Goal: Information Seeking & Learning: Learn about a topic

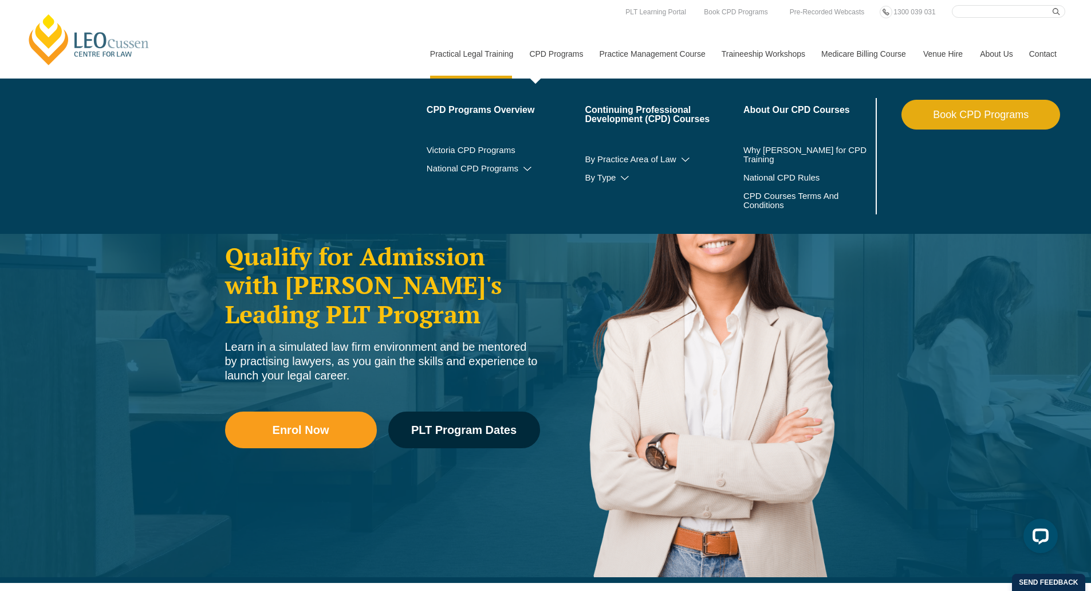
click at [556, 53] on link "CPD Programs" at bounding box center [556, 53] width 70 height 49
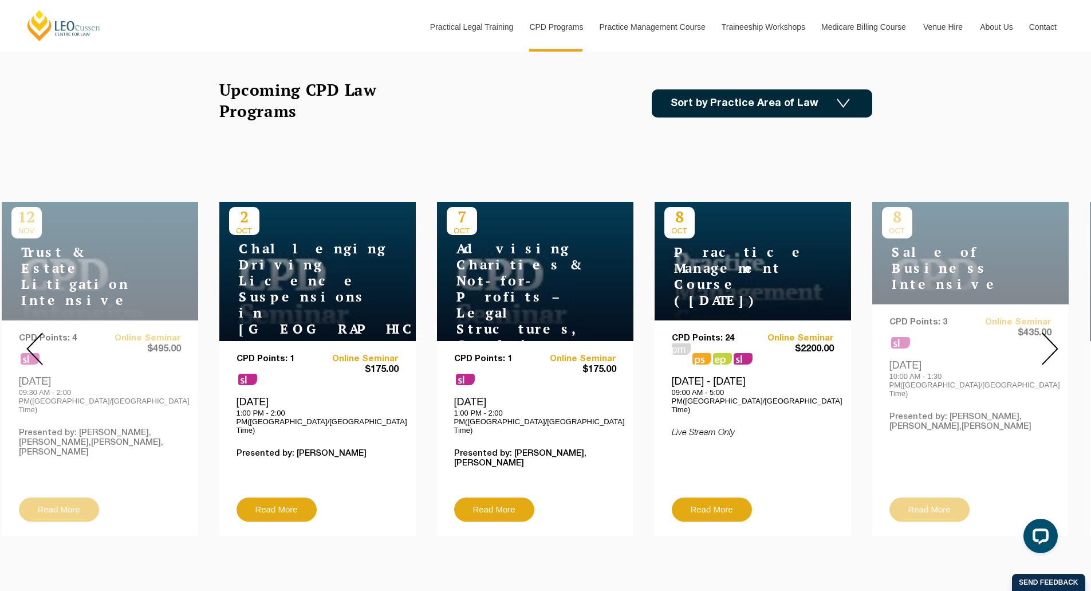
scroll to position [344, 0]
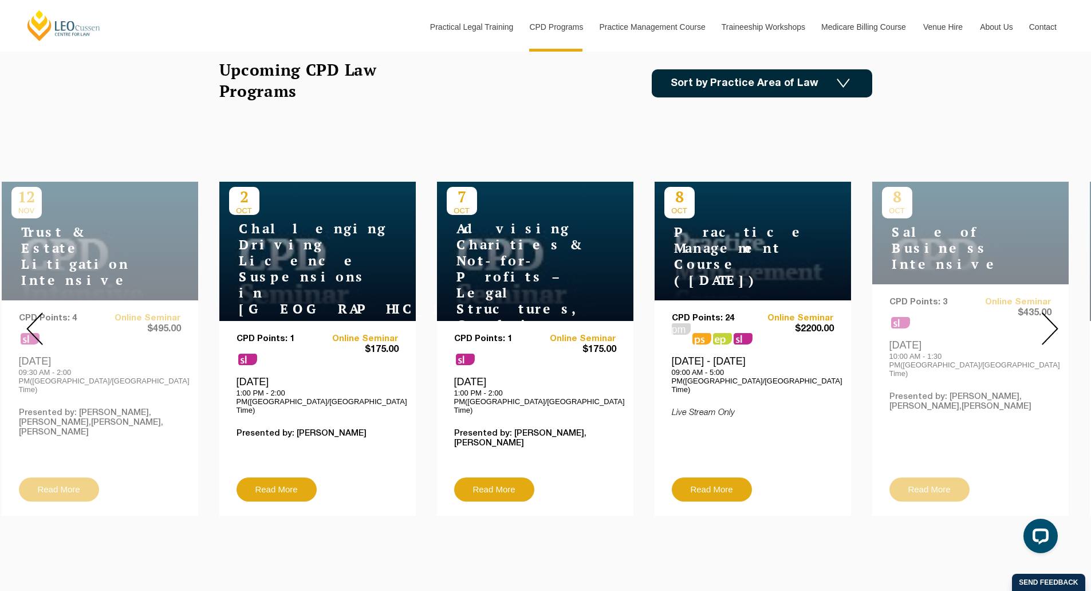
click at [1049, 326] on img at bounding box center [1050, 328] width 17 height 33
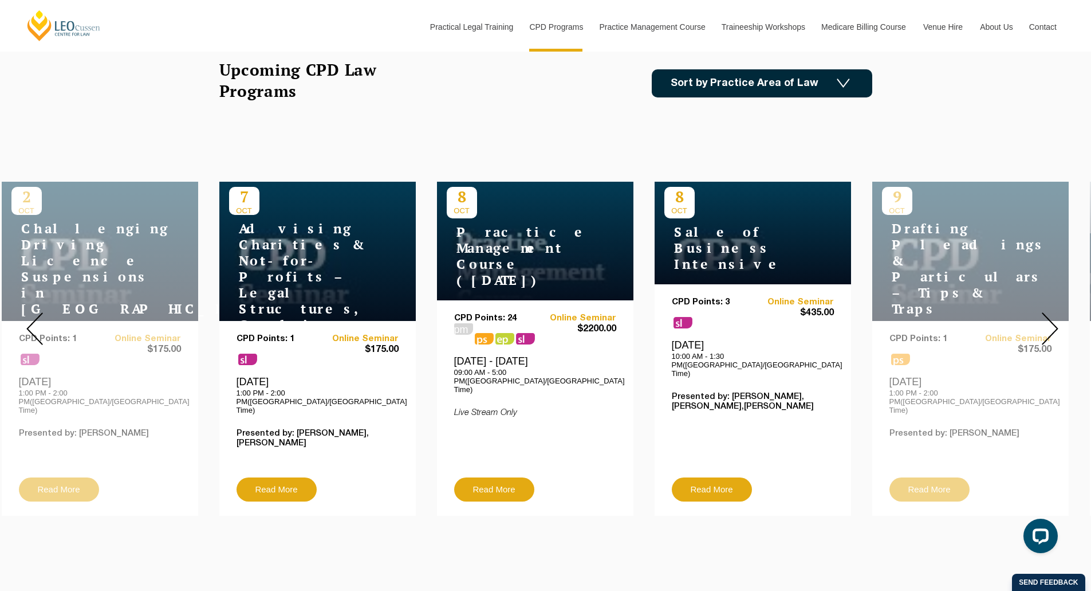
click at [1049, 324] on img at bounding box center [1050, 328] width 17 height 33
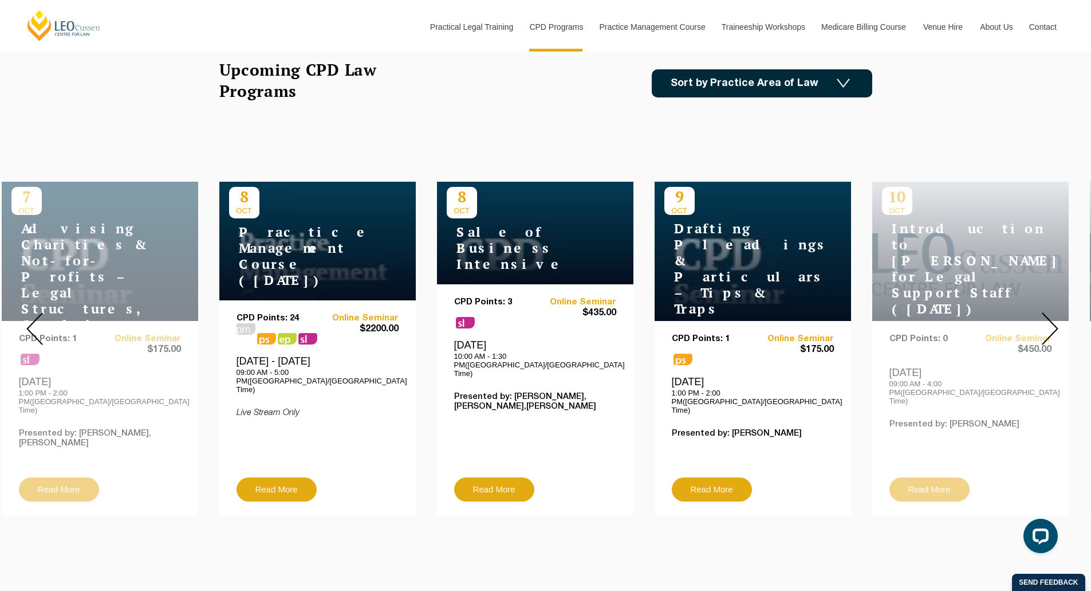
click at [1048, 320] on img at bounding box center [1050, 328] width 17 height 33
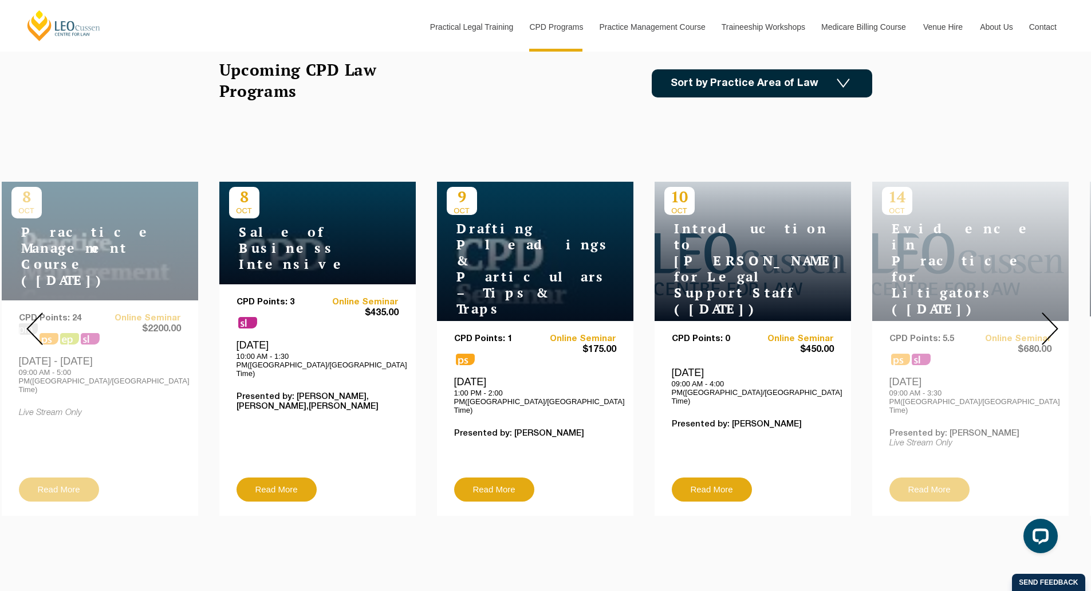
click at [1058, 322] on div at bounding box center [1050, 328] width 82 height 391
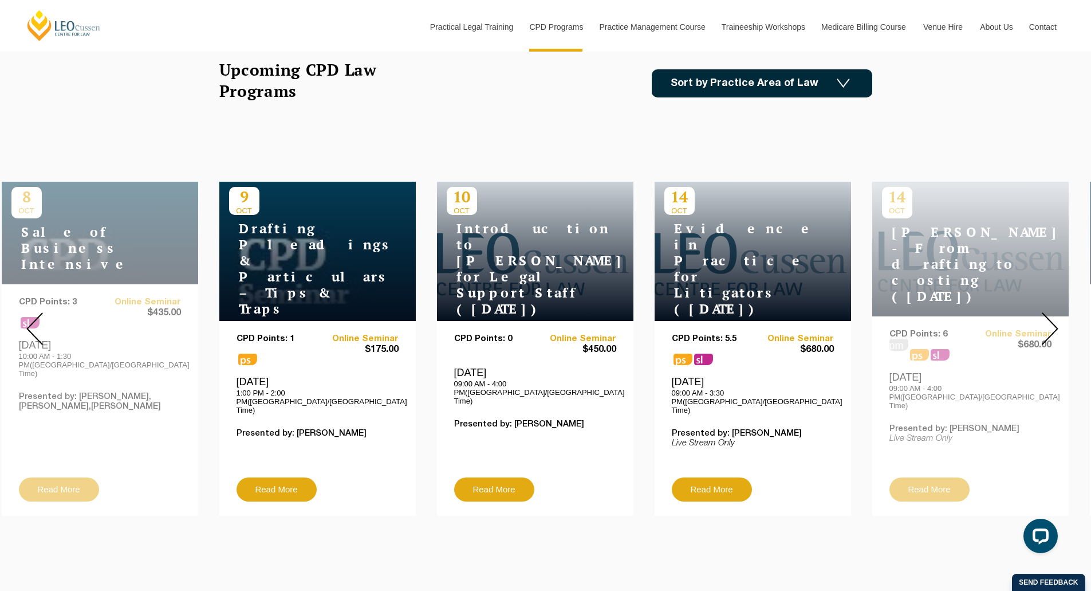
click at [1058, 322] on div at bounding box center [1050, 328] width 82 height 391
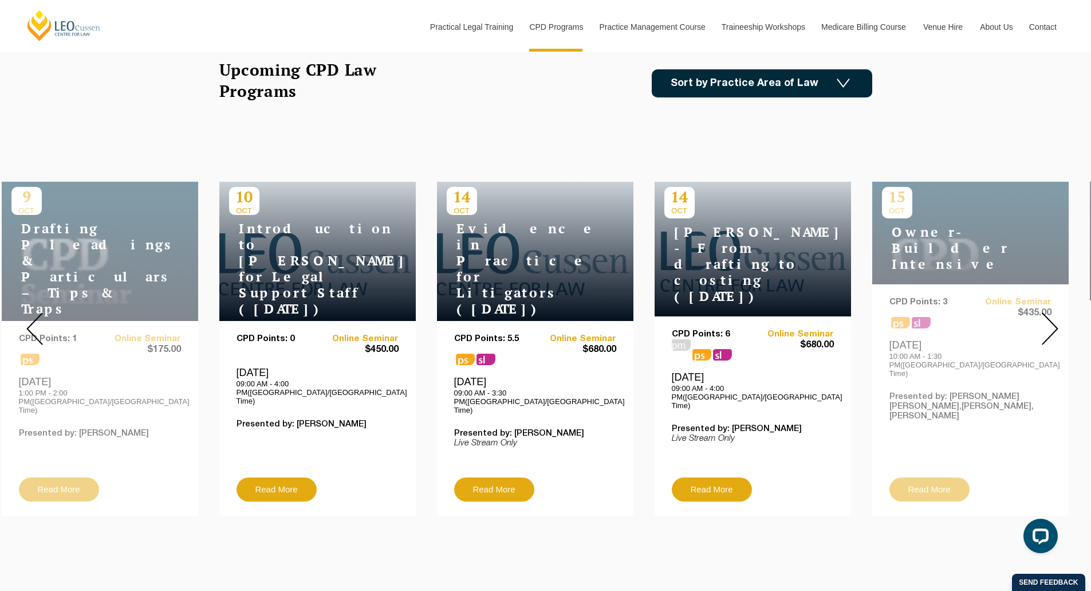
click at [1057, 320] on img at bounding box center [1050, 328] width 17 height 33
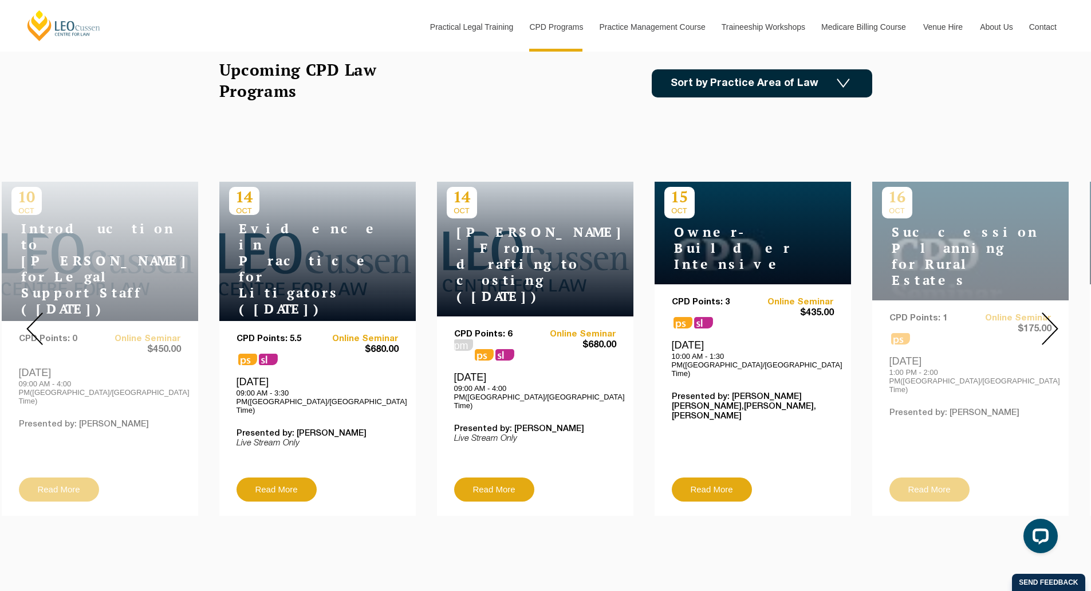
click at [1057, 320] on img at bounding box center [1050, 328] width 17 height 33
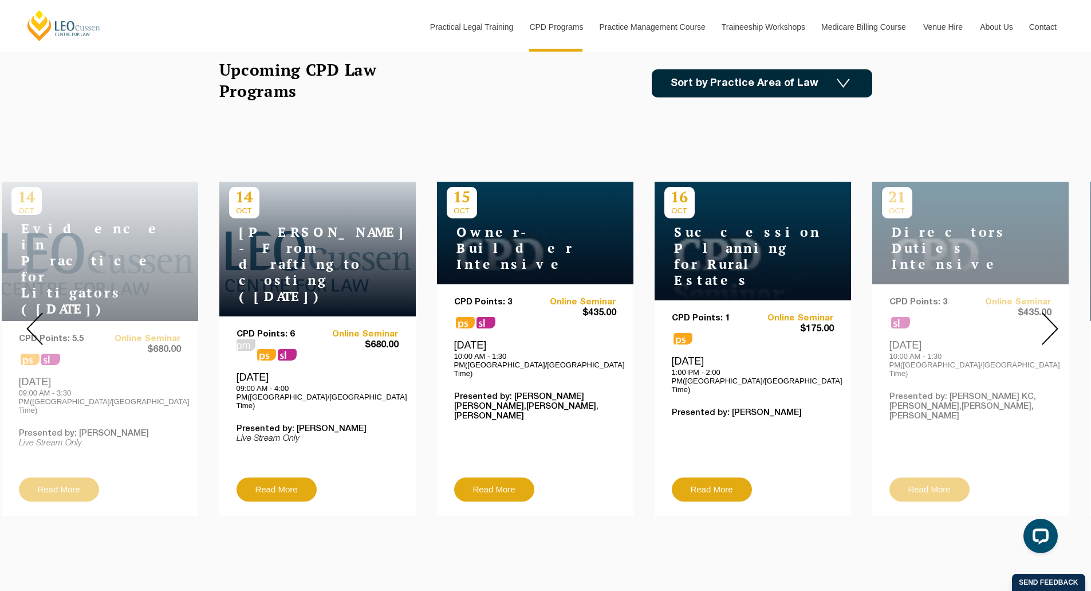
click at [1057, 320] on img at bounding box center [1050, 328] width 17 height 33
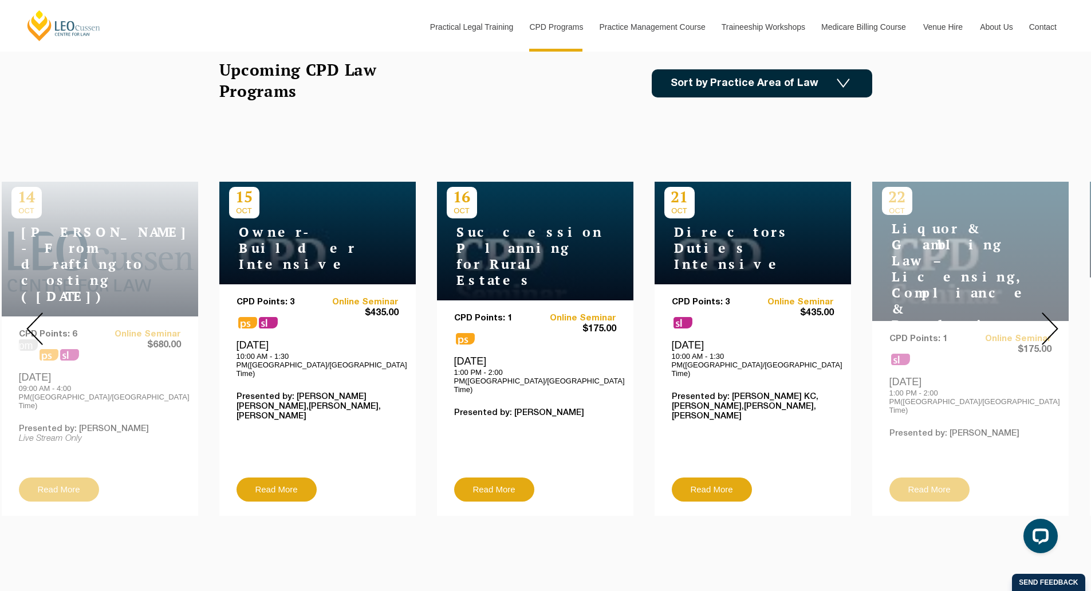
click at [1057, 320] on img at bounding box center [1050, 328] width 17 height 33
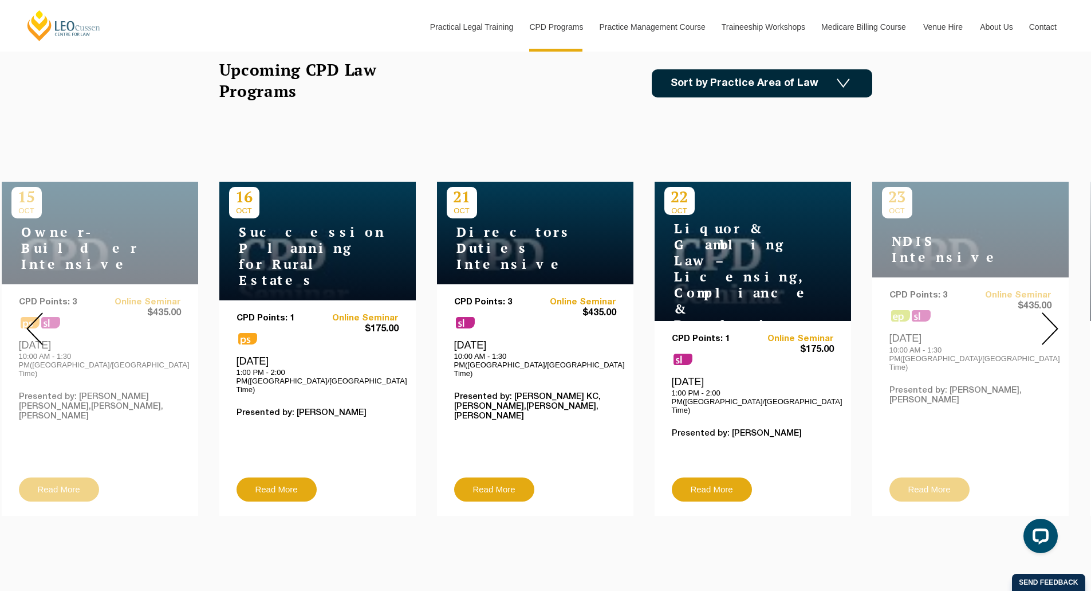
click at [1057, 320] on img at bounding box center [1050, 328] width 17 height 33
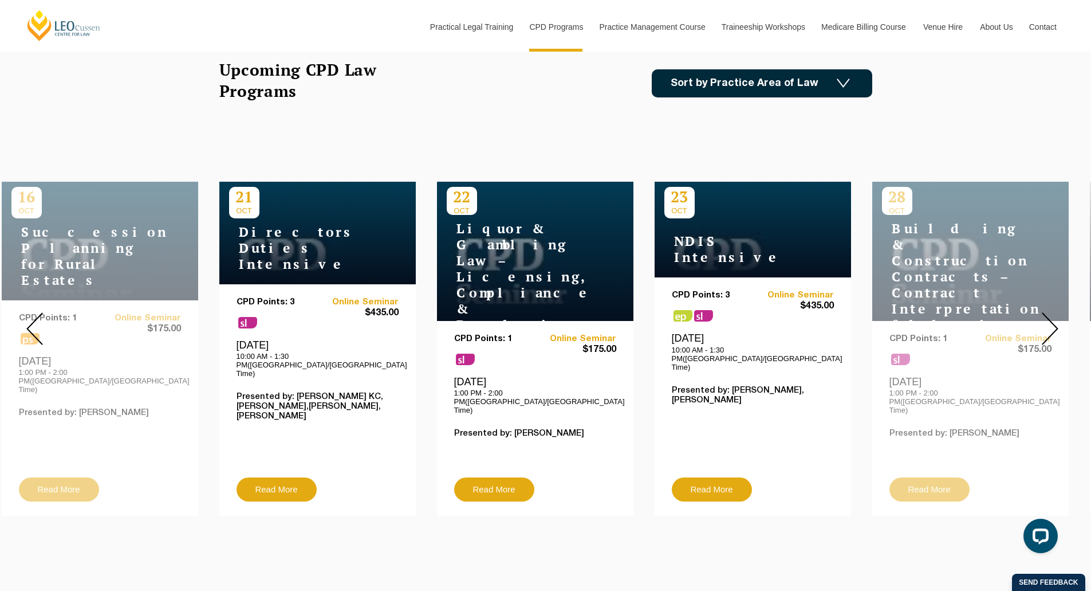
click at [1057, 320] on img at bounding box center [1050, 328] width 17 height 33
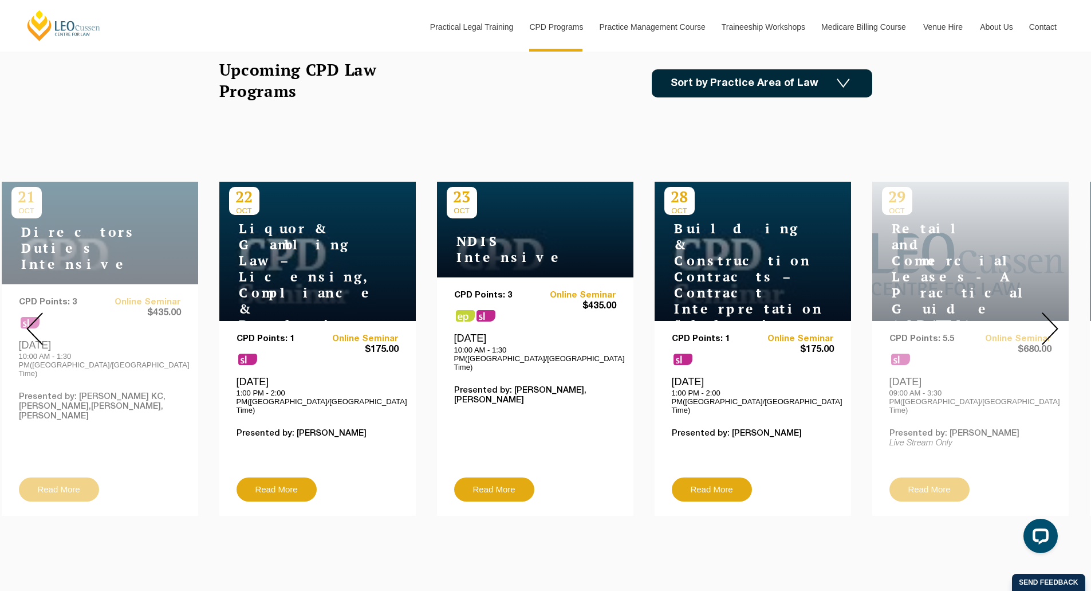
click at [1057, 318] on img at bounding box center [1050, 328] width 17 height 33
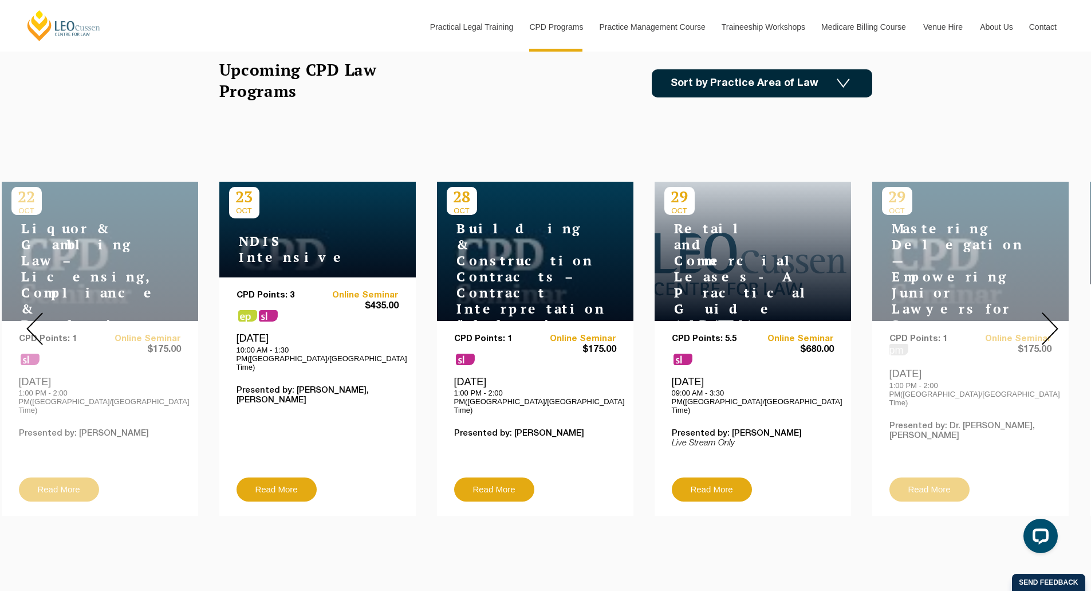
click at [1057, 318] on img at bounding box center [1050, 328] width 17 height 33
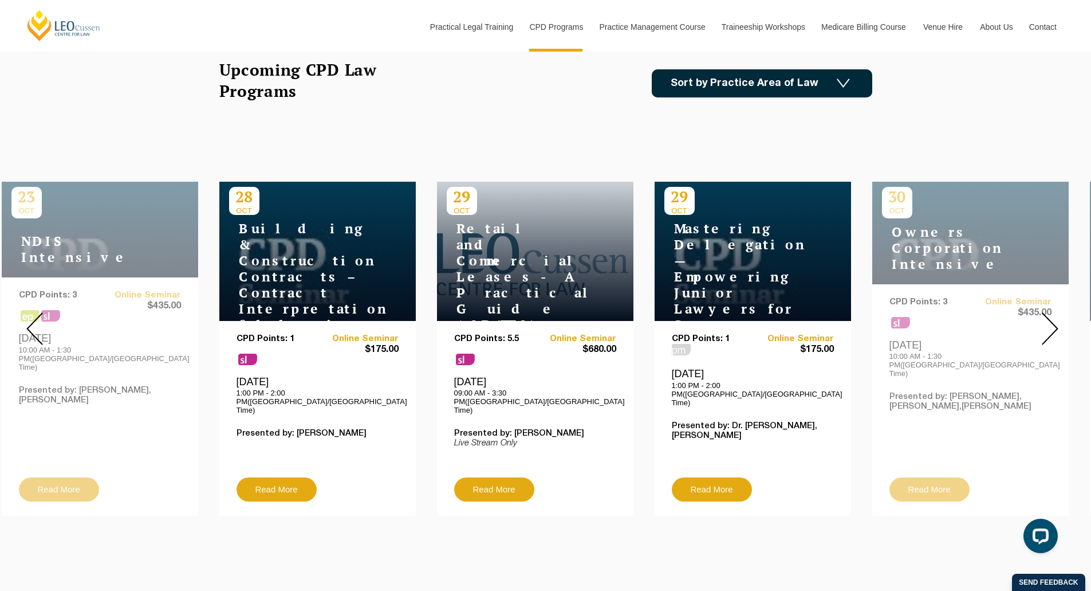
click at [1057, 318] on img at bounding box center [1050, 328] width 17 height 33
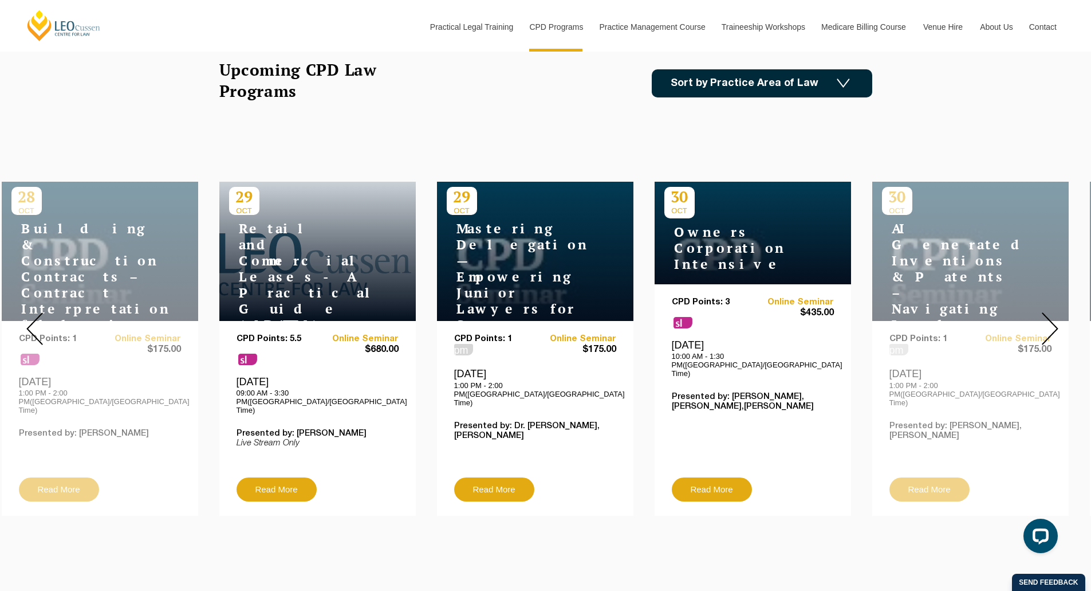
click at [1057, 319] on img at bounding box center [1050, 328] width 17 height 33
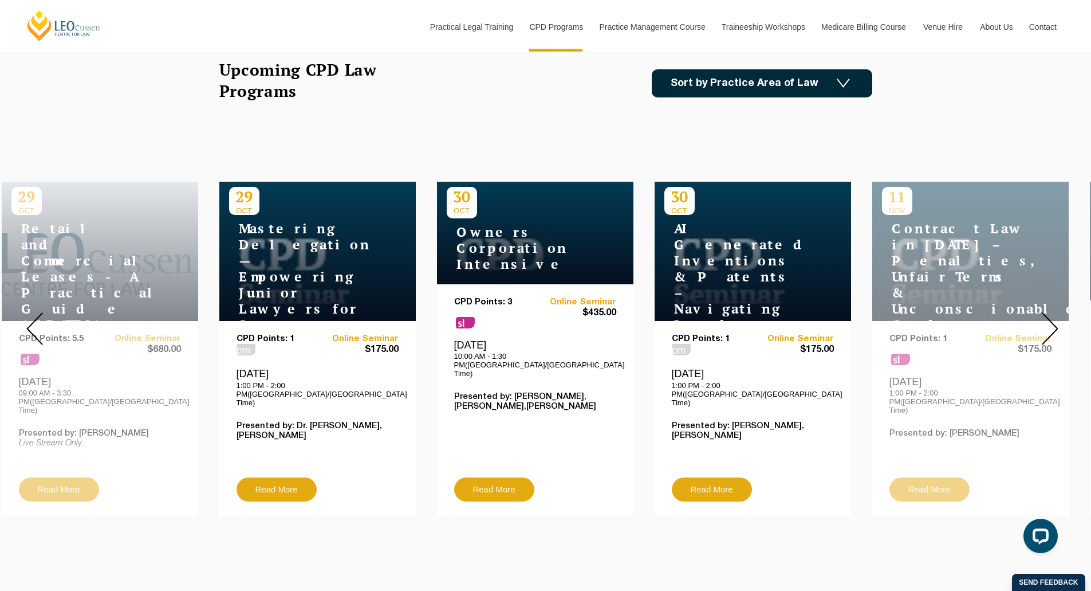
click at [1057, 320] on img at bounding box center [1050, 328] width 17 height 33
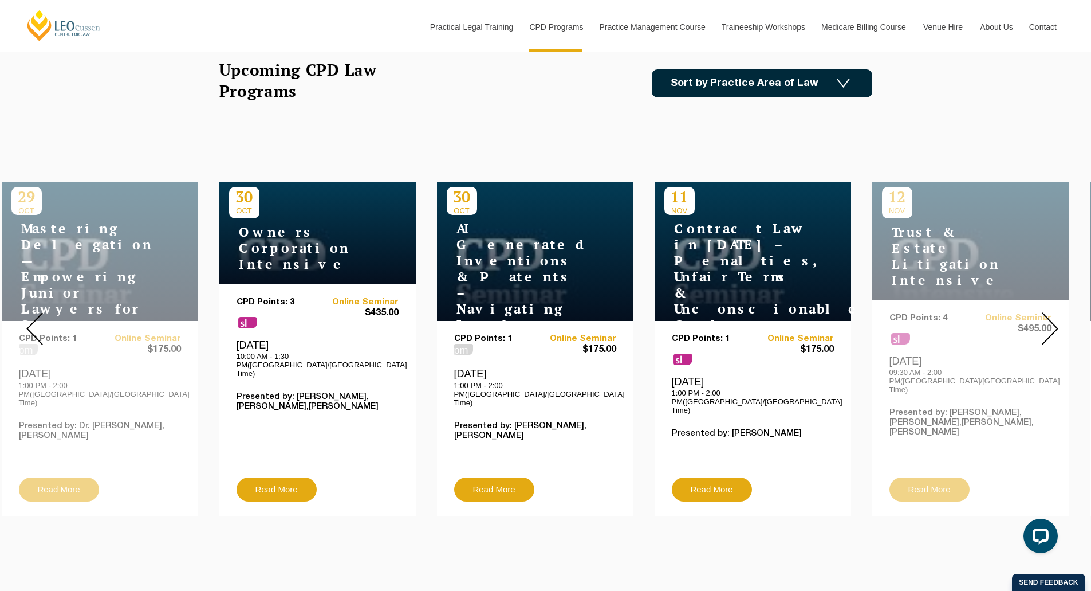
click at [1056, 320] on img at bounding box center [1050, 328] width 17 height 33
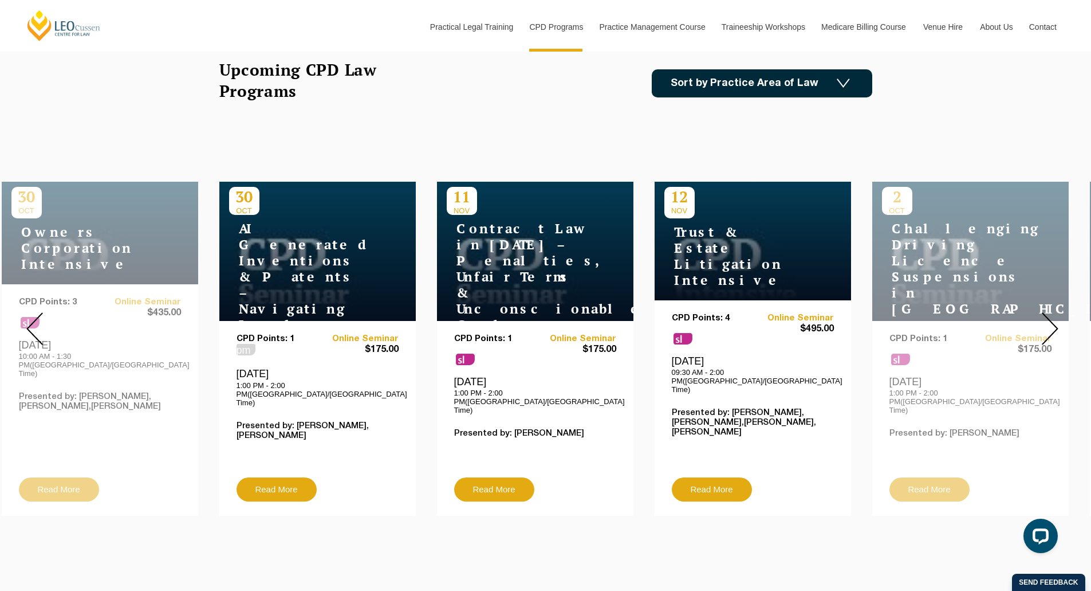
click at [1056, 320] on img at bounding box center [1050, 328] width 17 height 33
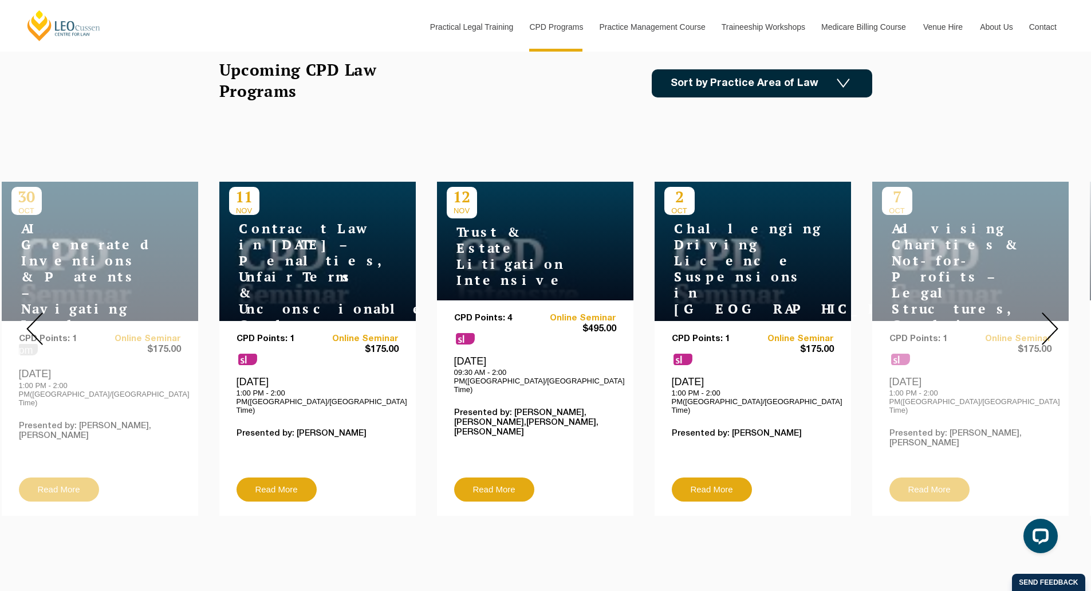
click at [1056, 320] on img at bounding box center [1050, 328] width 17 height 33
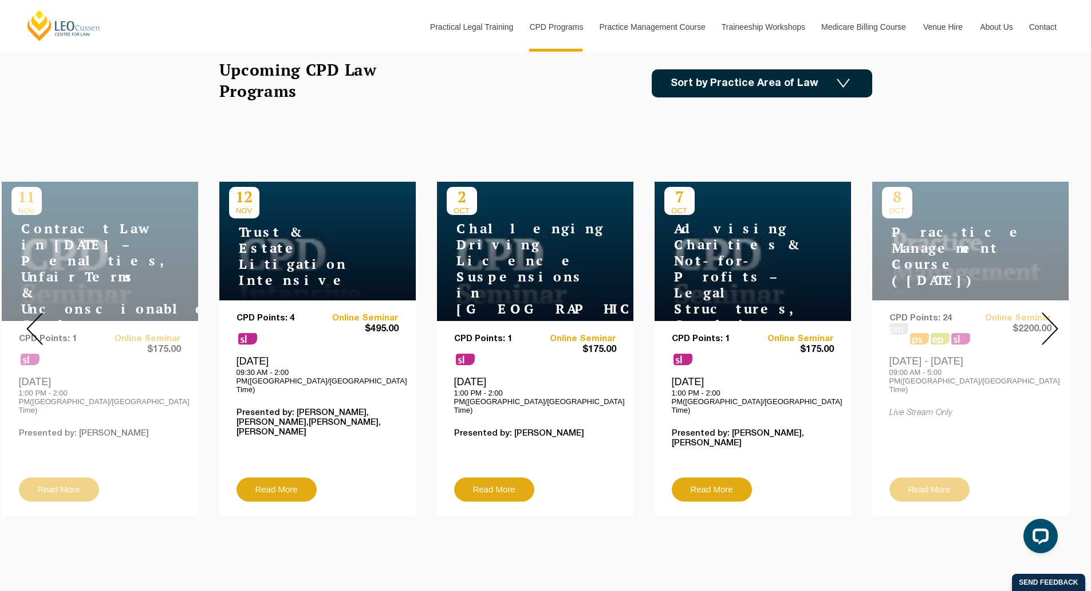
click at [29, 322] on img at bounding box center [34, 328] width 17 height 33
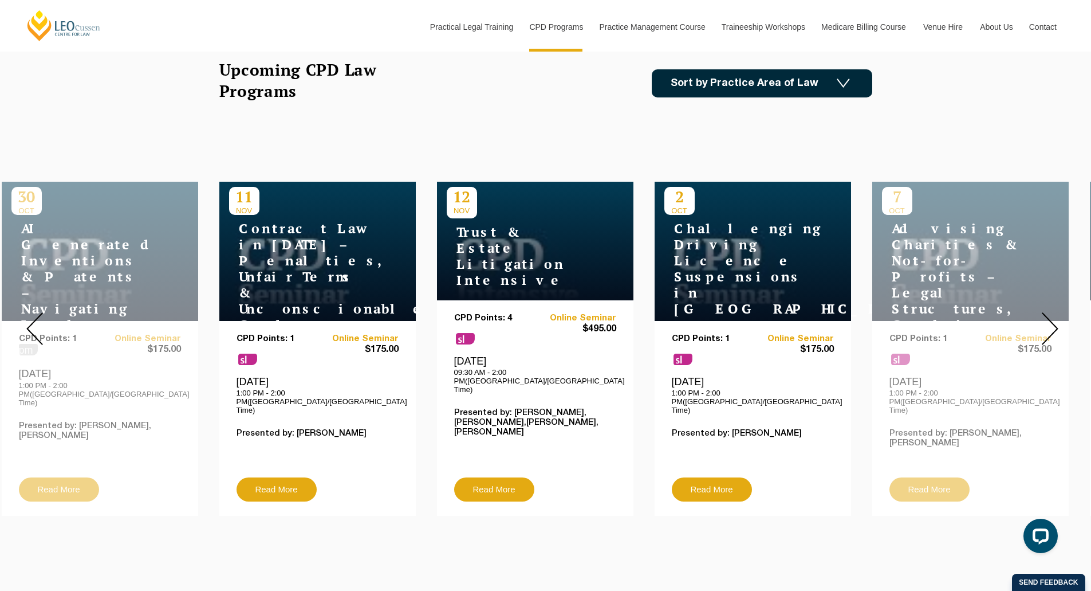
click at [29, 322] on img at bounding box center [34, 328] width 17 height 33
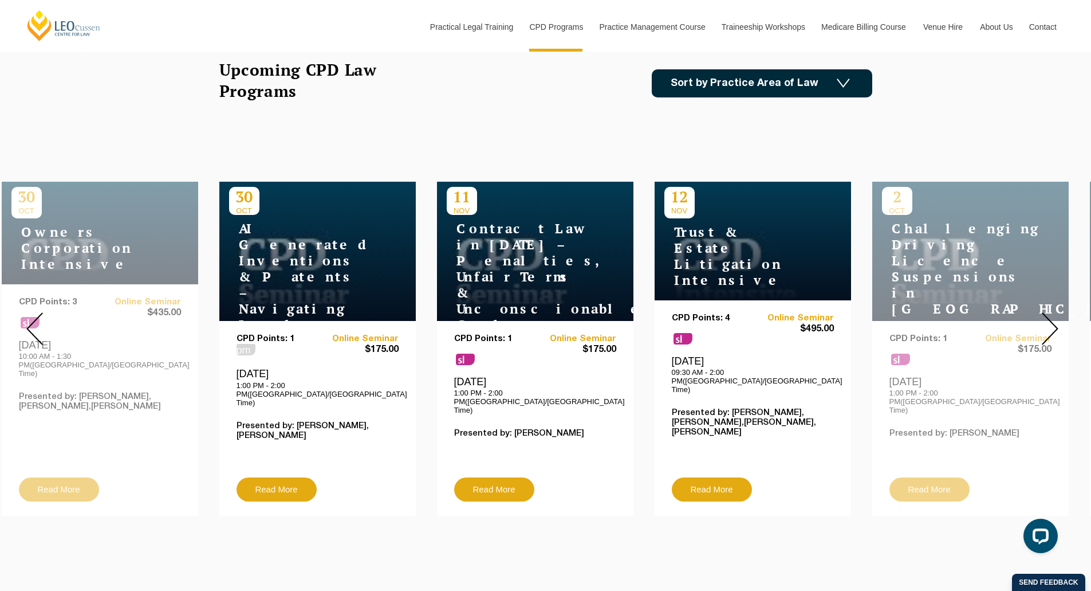
click at [29, 322] on img at bounding box center [34, 328] width 17 height 33
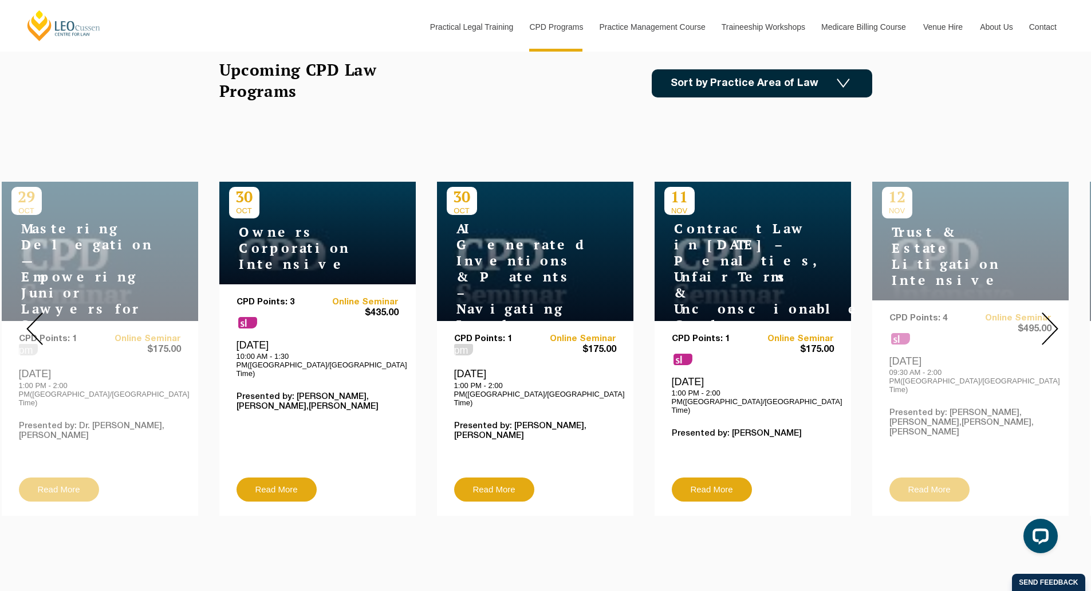
click at [29, 322] on img at bounding box center [34, 328] width 17 height 33
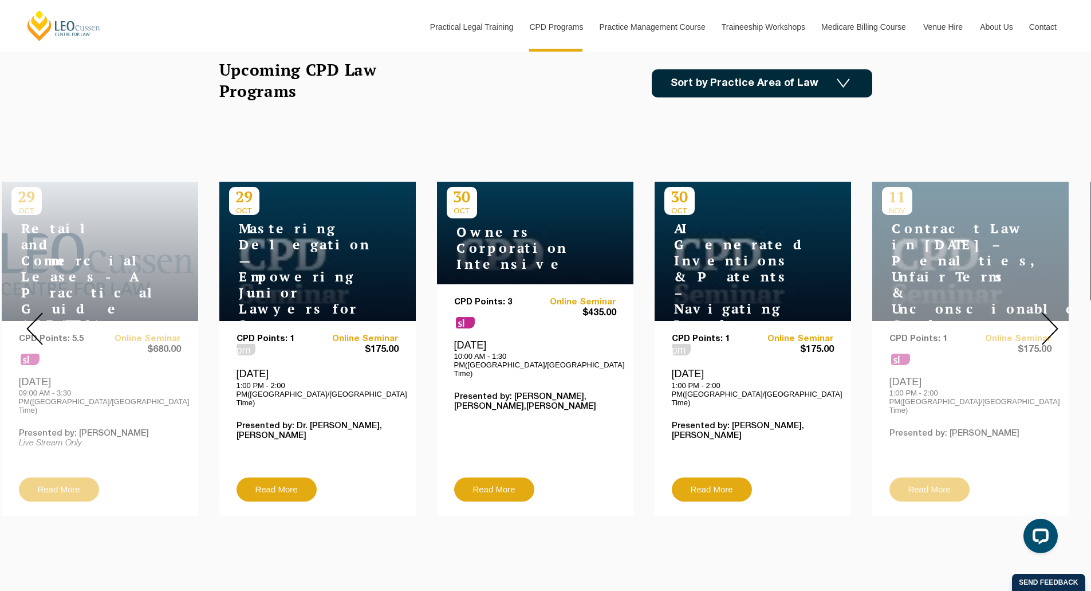
click at [30, 322] on img at bounding box center [34, 328] width 17 height 33
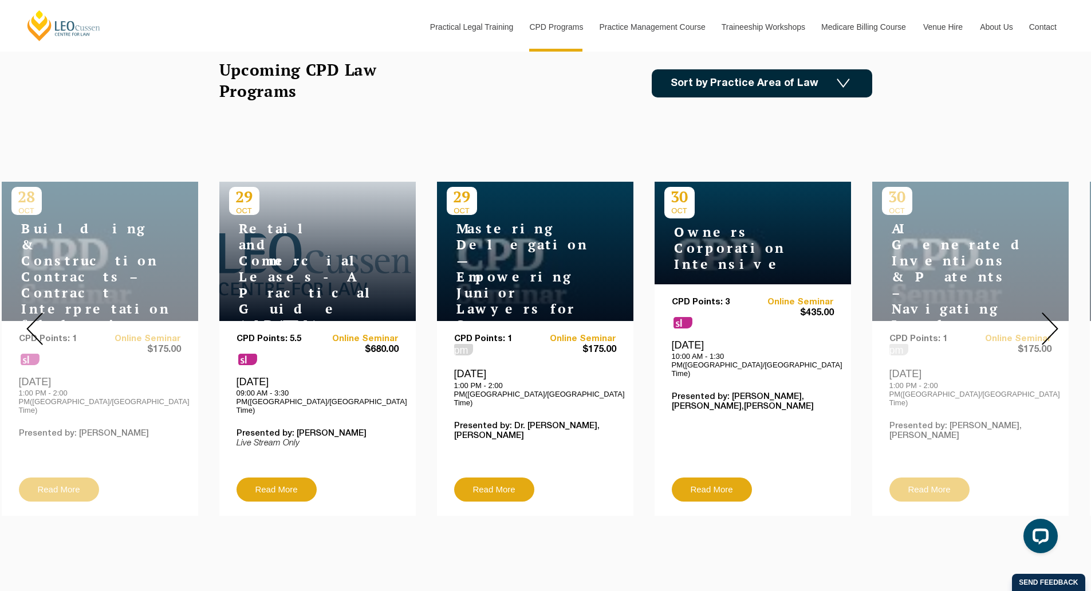
click at [30, 322] on img at bounding box center [34, 328] width 17 height 33
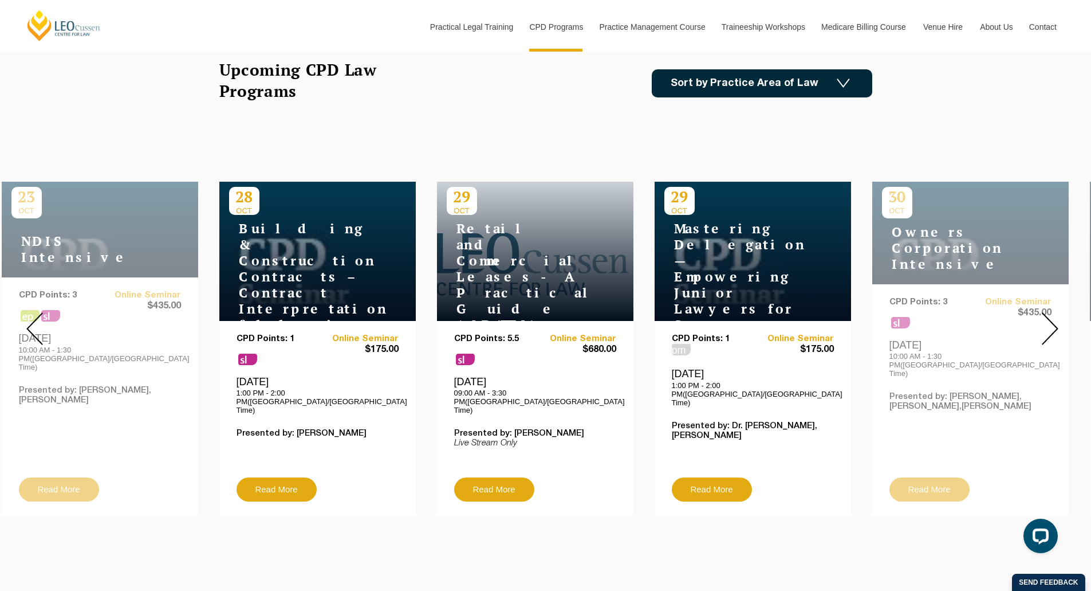
click at [30, 322] on img at bounding box center [34, 328] width 17 height 33
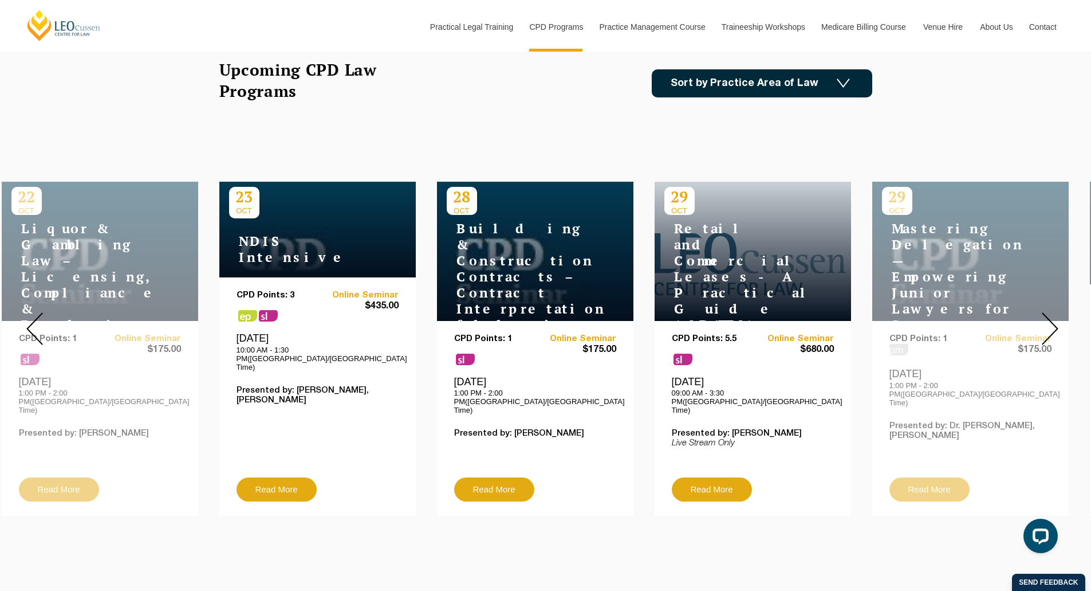
click at [30, 322] on img at bounding box center [34, 328] width 17 height 33
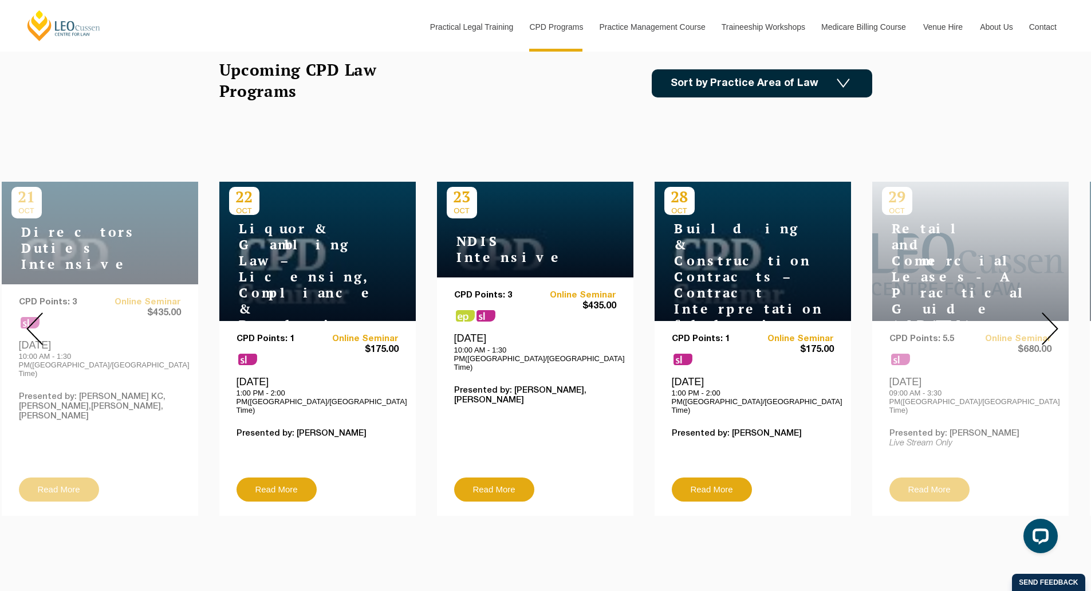
click at [30, 322] on img at bounding box center [34, 328] width 17 height 33
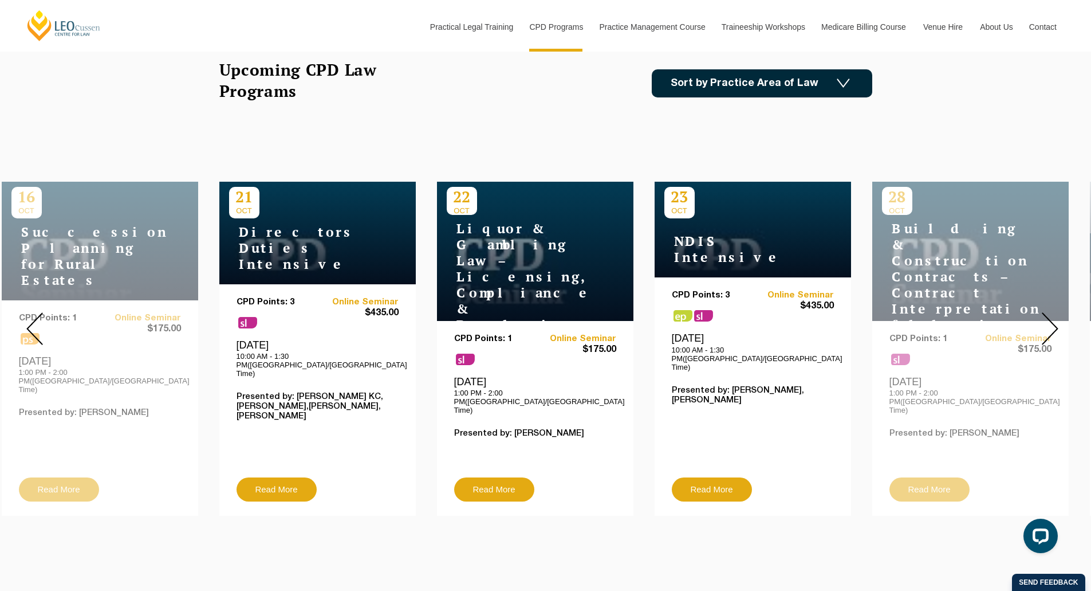
click at [30, 322] on img at bounding box center [34, 328] width 17 height 33
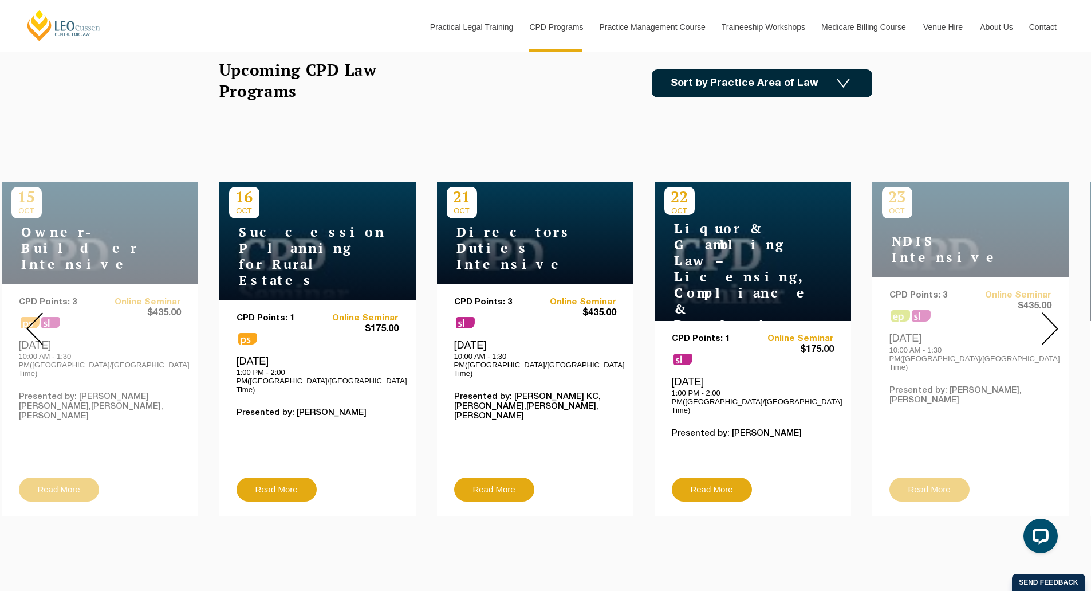
click at [30, 322] on img at bounding box center [34, 328] width 17 height 33
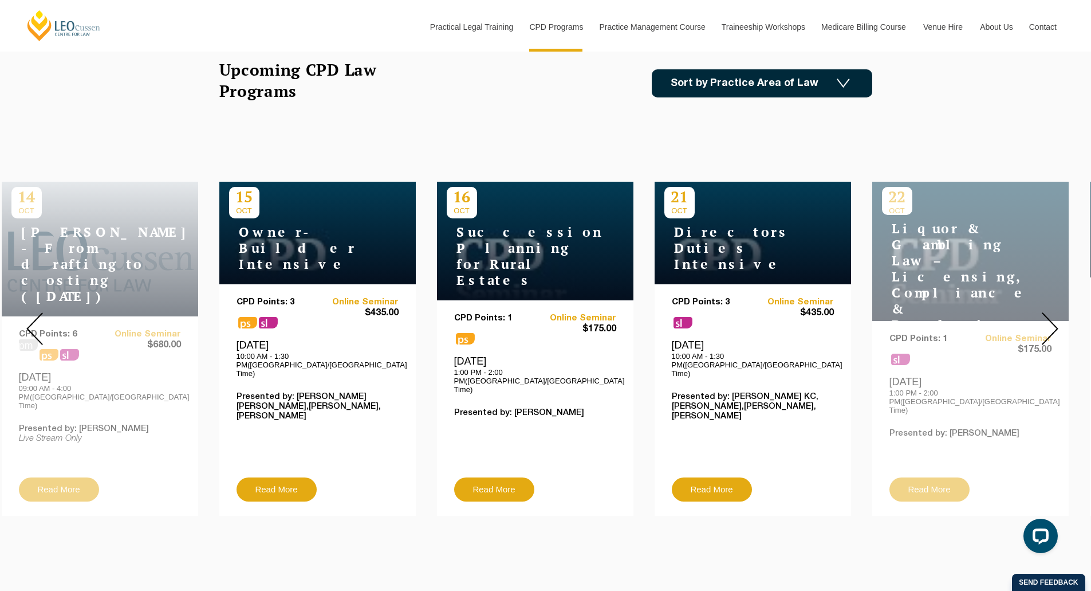
click at [30, 322] on img at bounding box center [34, 328] width 17 height 33
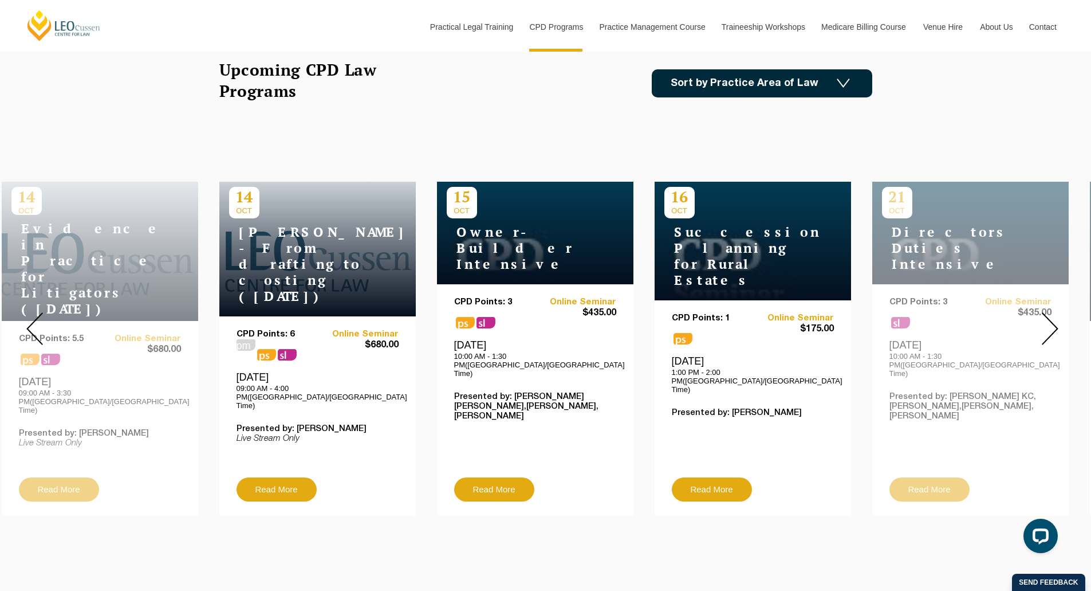
click at [30, 322] on img at bounding box center [34, 328] width 17 height 33
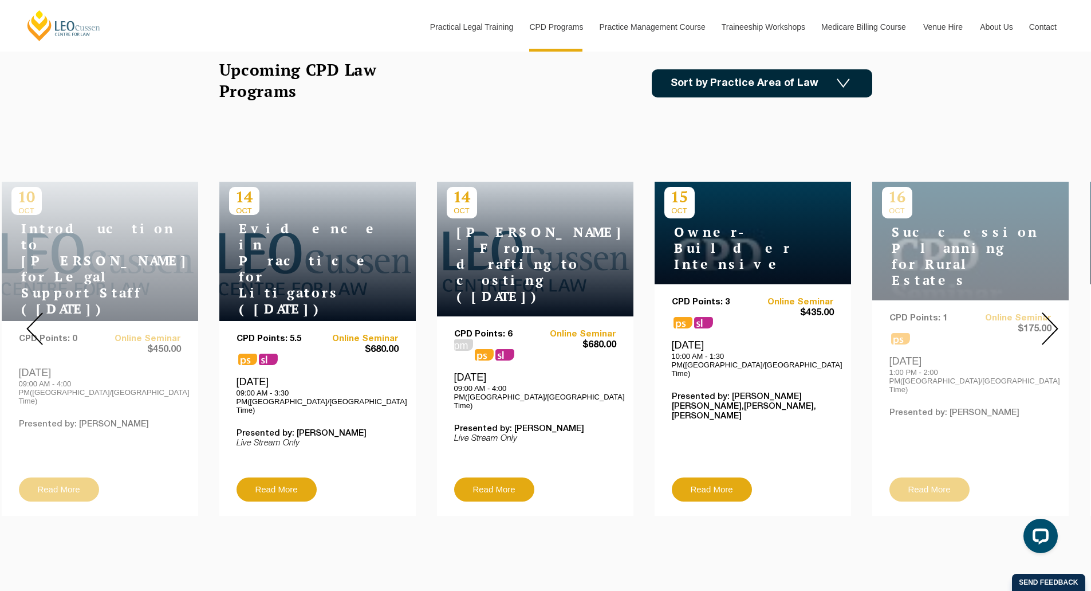
click at [30, 322] on img at bounding box center [34, 328] width 17 height 33
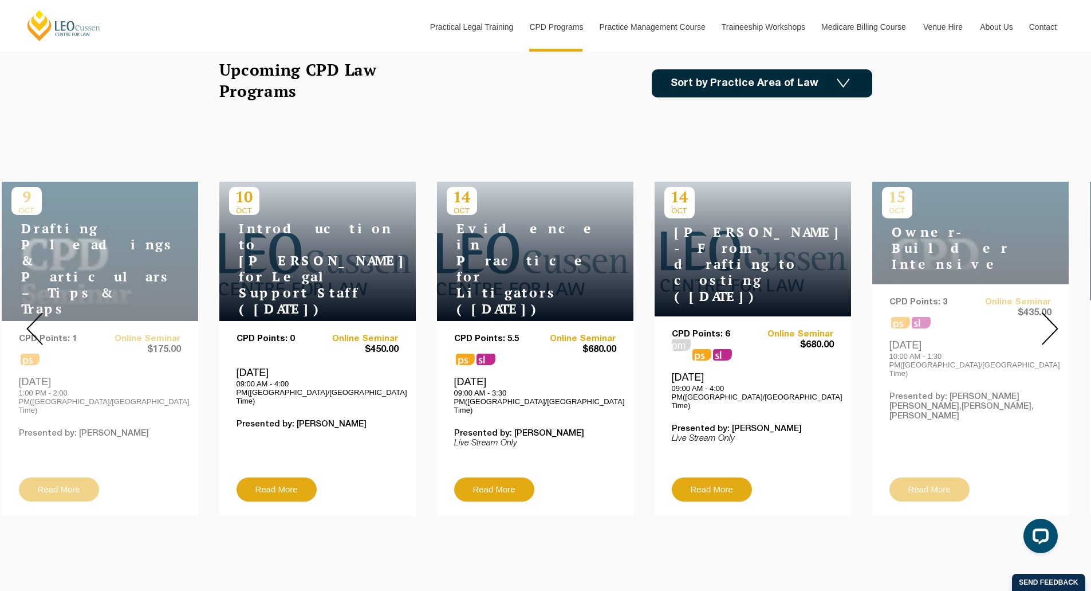
click at [279, 249] on h4 "Introduction to Wills for Legal Support Staff (October 2025)" at bounding box center [300, 269] width 143 height 96
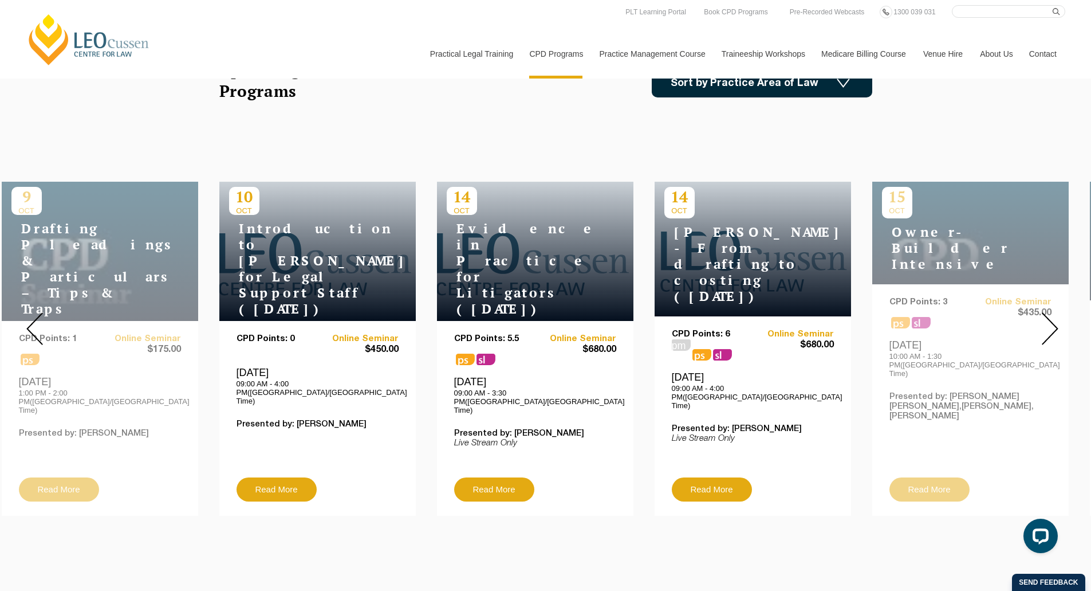
click at [34, 326] on img at bounding box center [34, 328] width 17 height 33
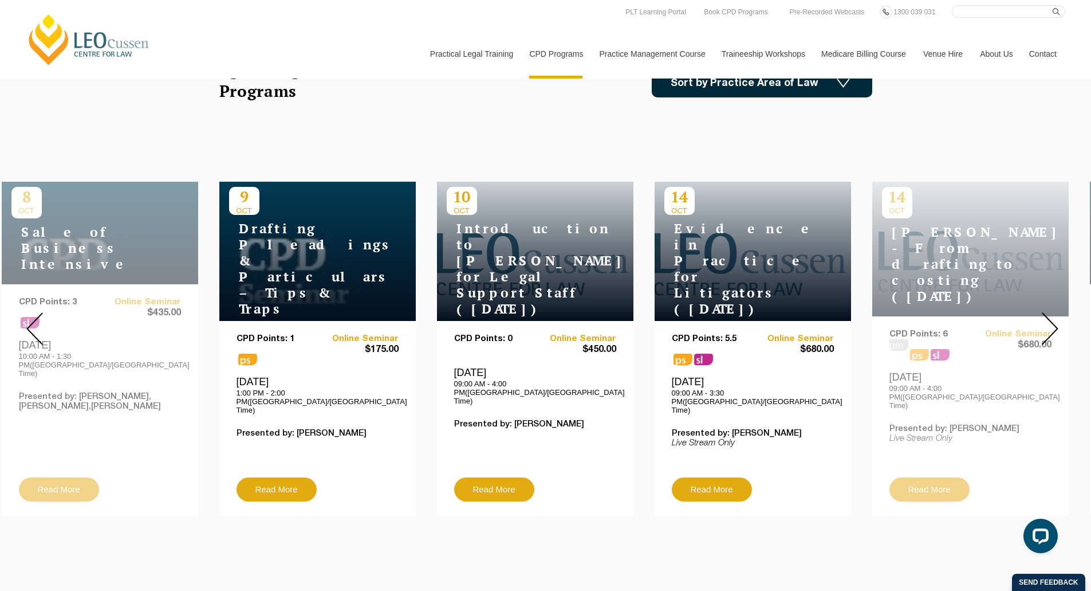
click at [34, 326] on img at bounding box center [34, 328] width 17 height 33
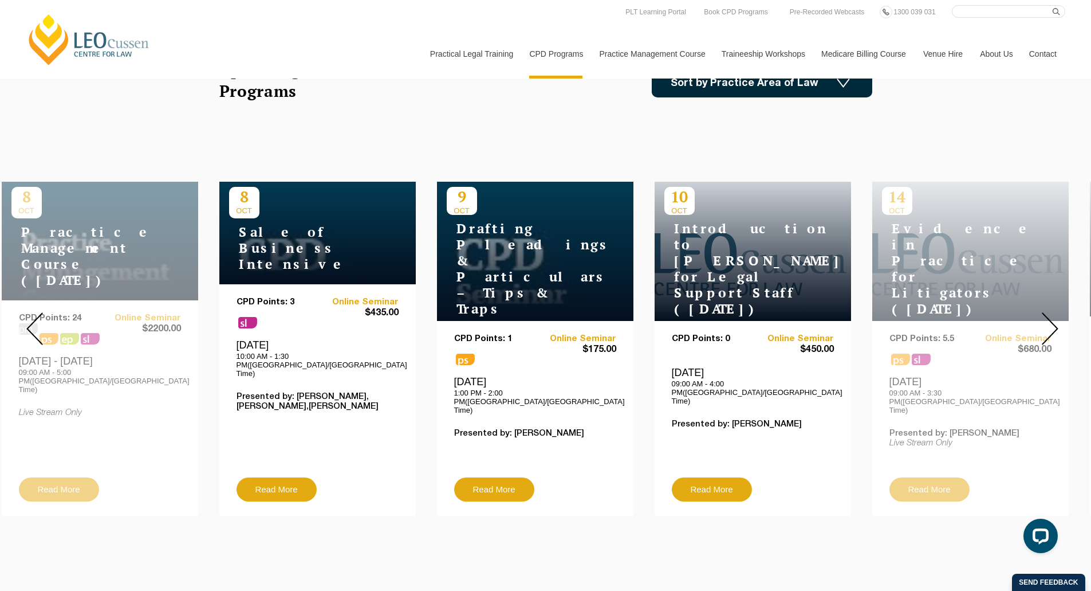
click at [37, 327] on img at bounding box center [34, 328] width 17 height 33
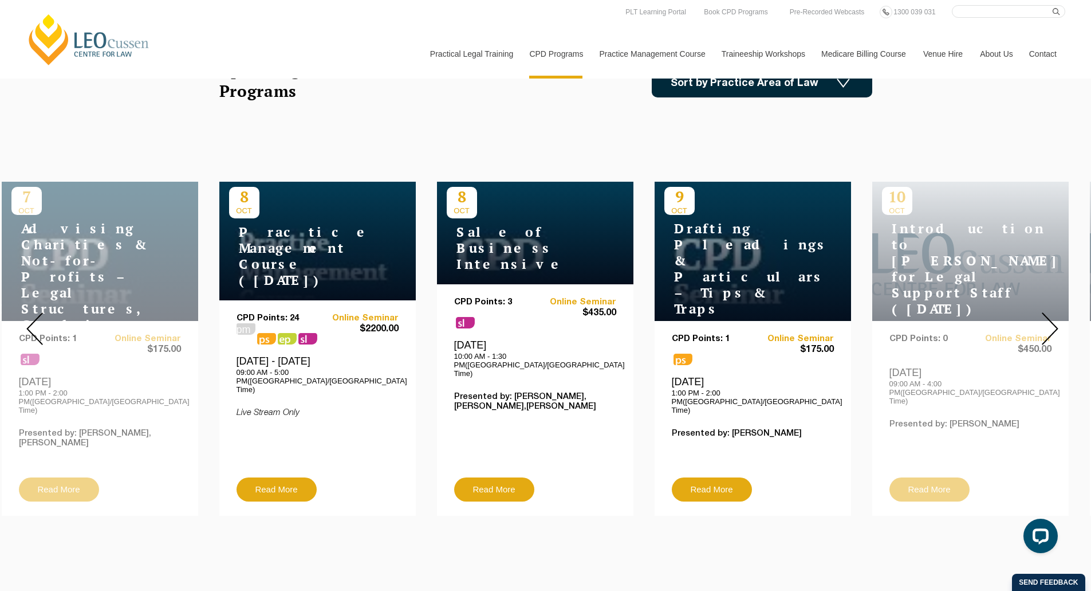
click at [37, 327] on img at bounding box center [34, 328] width 17 height 33
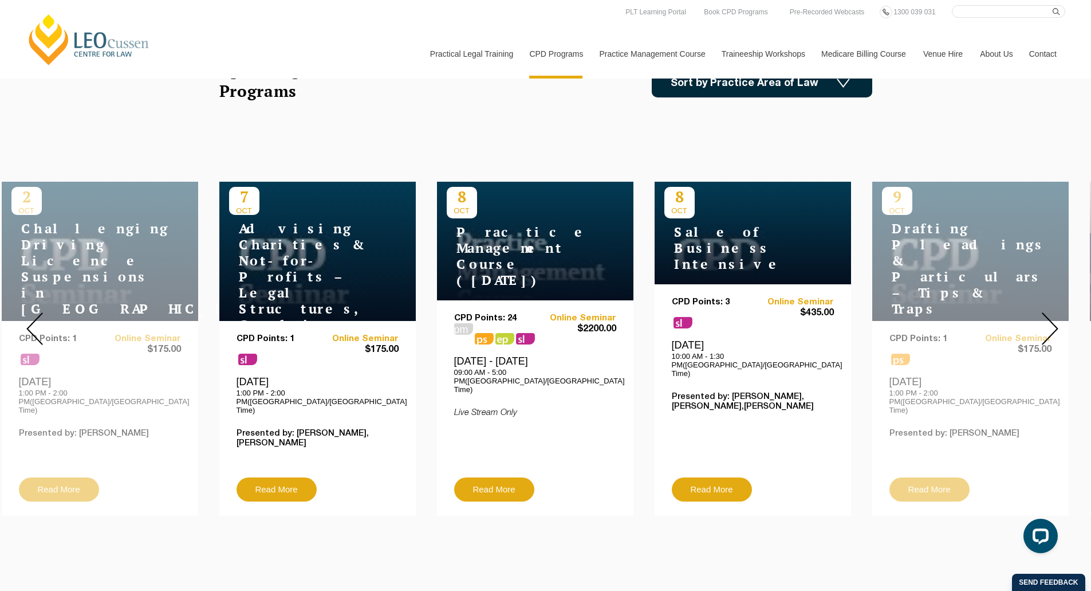
click at [37, 327] on img at bounding box center [34, 328] width 17 height 33
click at [36, 318] on img at bounding box center [34, 328] width 17 height 33
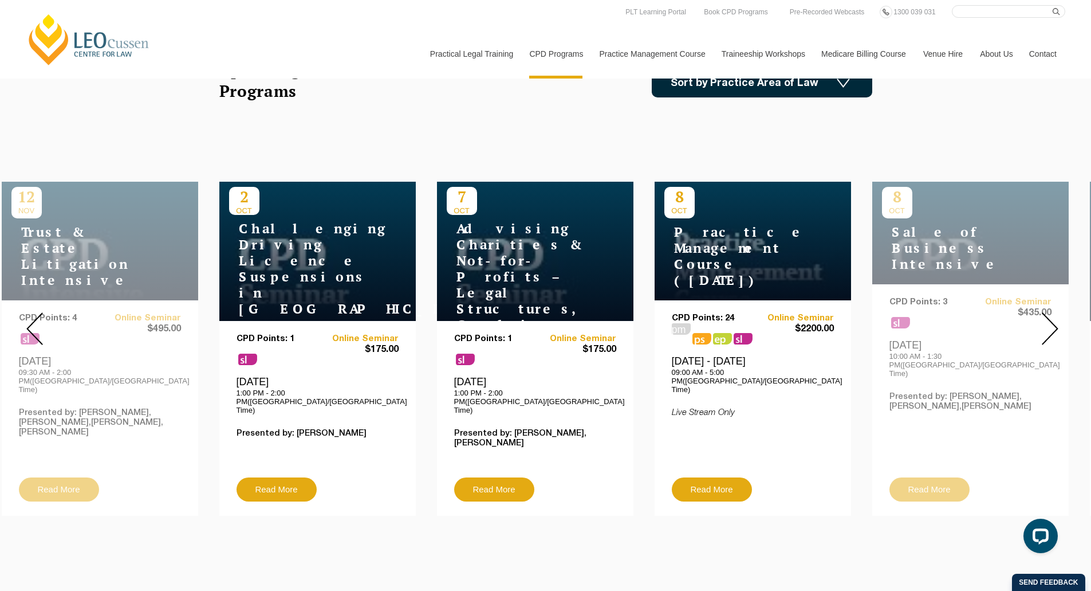
click at [36, 318] on img at bounding box center [34, 328] width 17 height 33
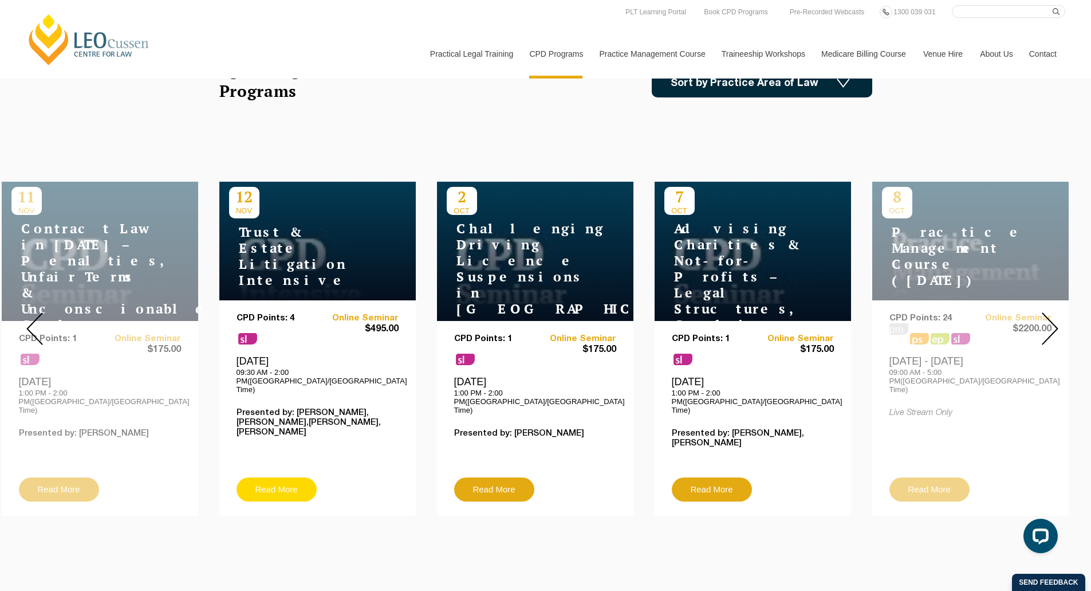
click at [265, 477] on link "Read More" at bounding box center [277, 489] width 80 height 24
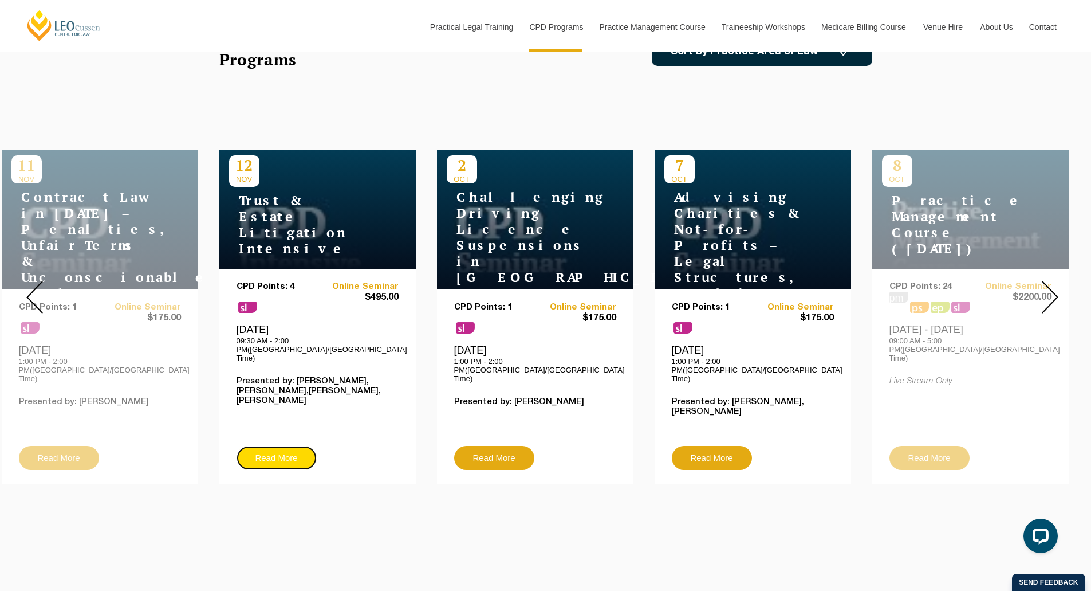
scroll to position [401, 0]
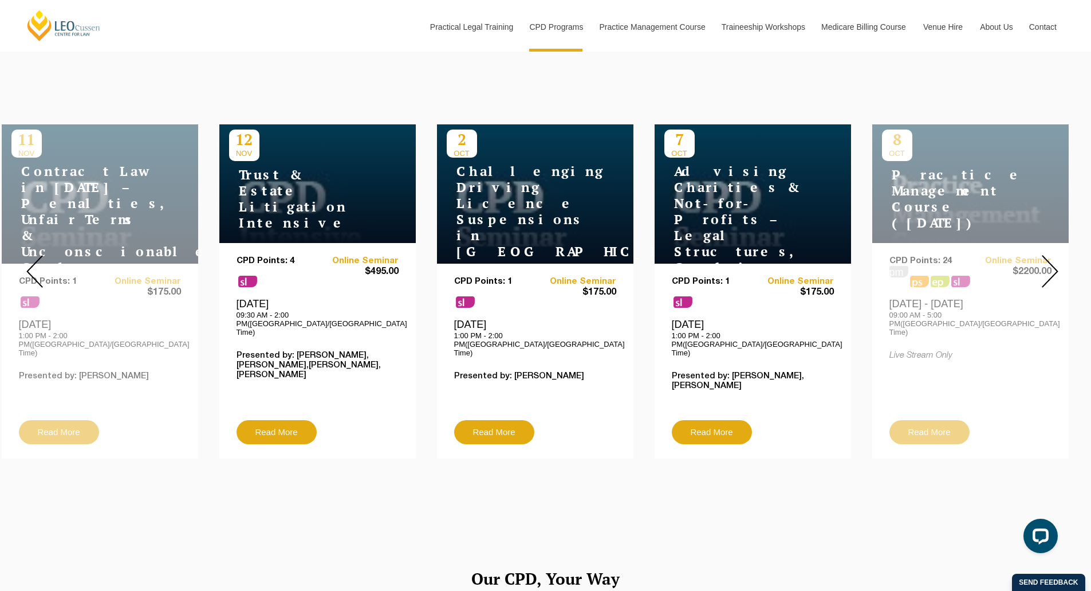
click at [41, 266] on img at bounding box center [34, 271] width 17 height 33
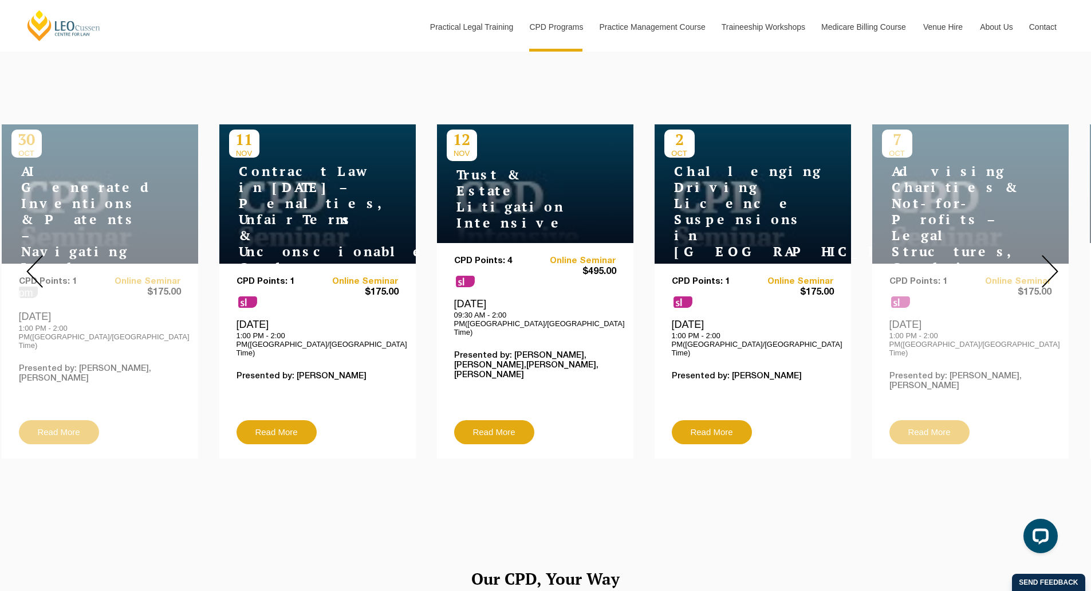
click at [368, 217] on h4 "Contract Law in 2025 – Penalties, Unfair Terms & Unconscionable Conduct" at bounding box center [300, 219] width 143 height 112
click at [309, 420] on link "Read More" at bounding box center [277, 432] width 80 height 24
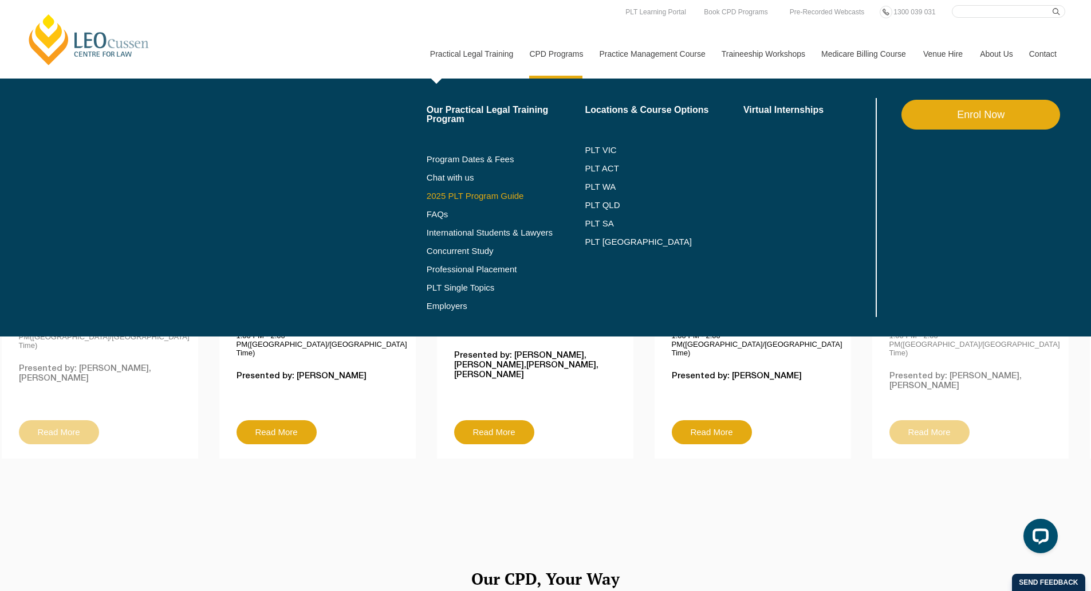
click at [447, 195] on link "2025 PLT Program Guide" at bounding box center [492, 195] width 130 height 9
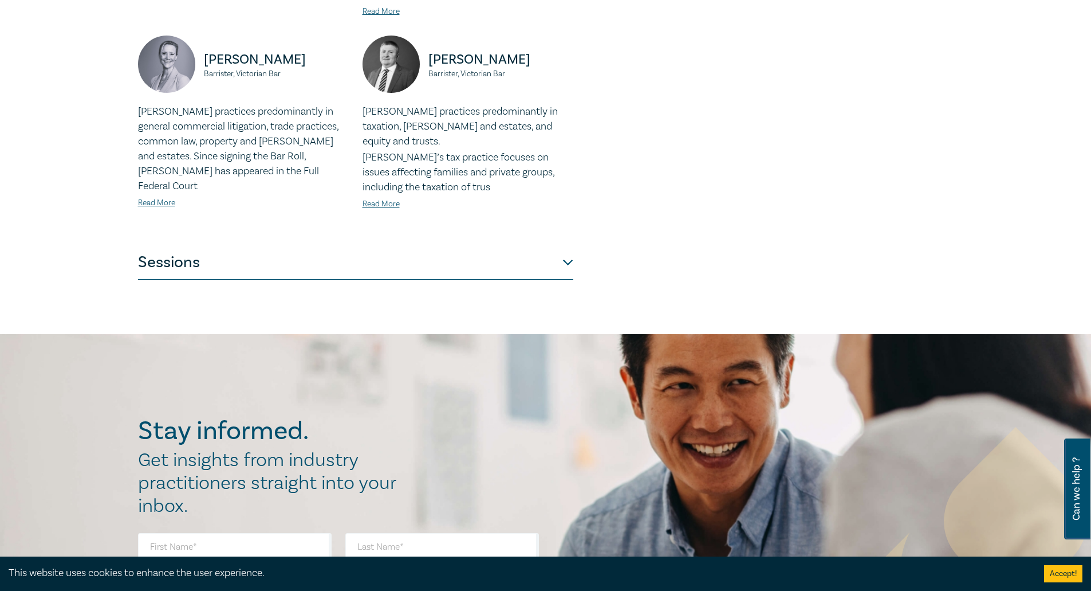
scroll to position [515, 0]
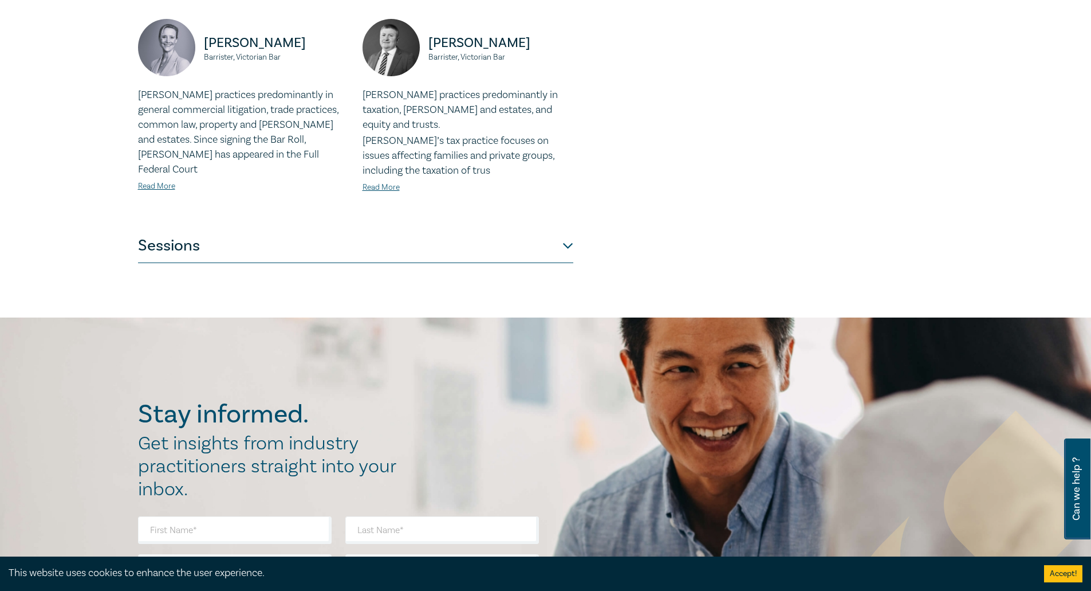
click at [243, 233] on button "Sessions" at bounding box center [355, 246] width 435 height 34
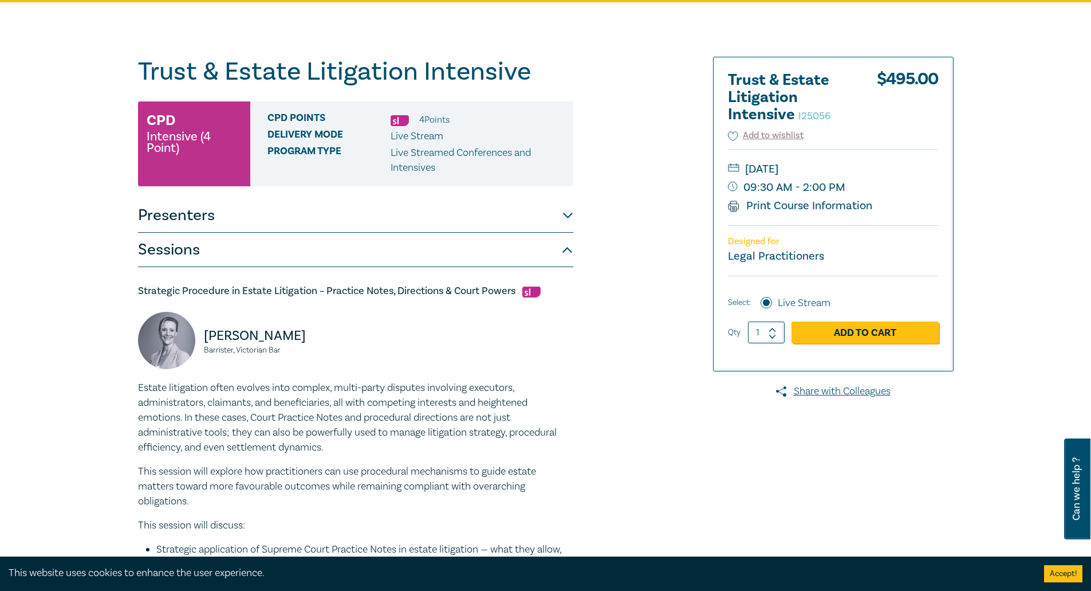
scroll to position [0, 0]
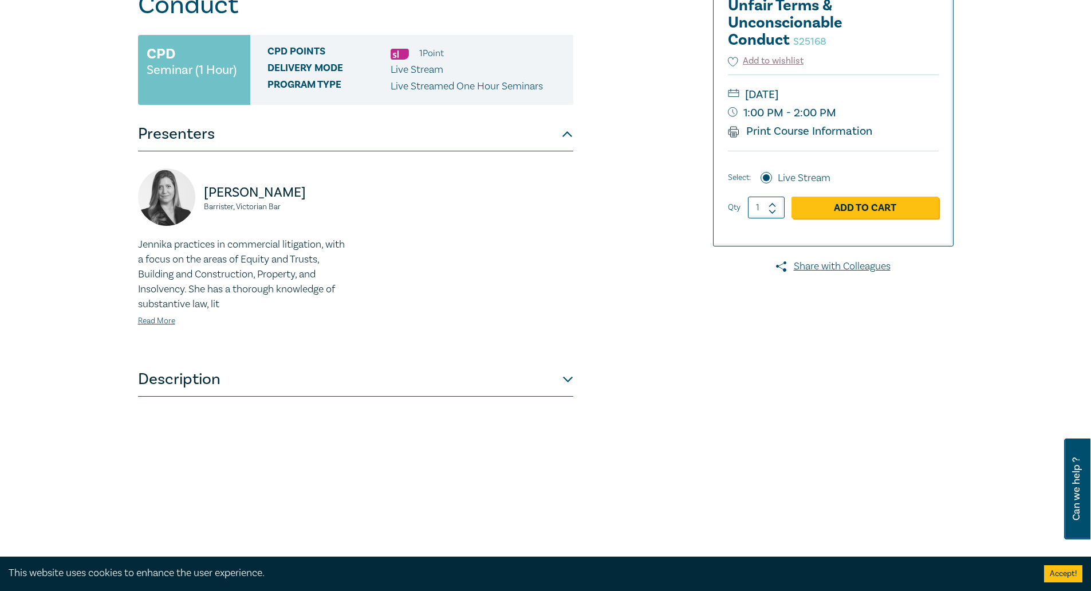
scroll to position [229, 0]
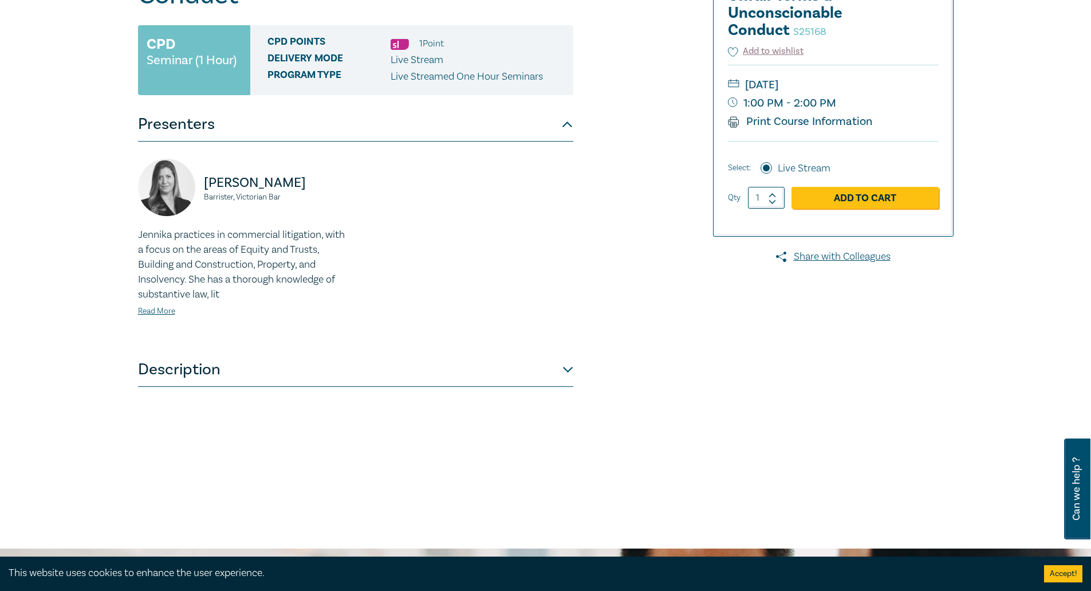
click at [333, 361] on button "Description" at bounding box center [355, 369] width 435 height 34
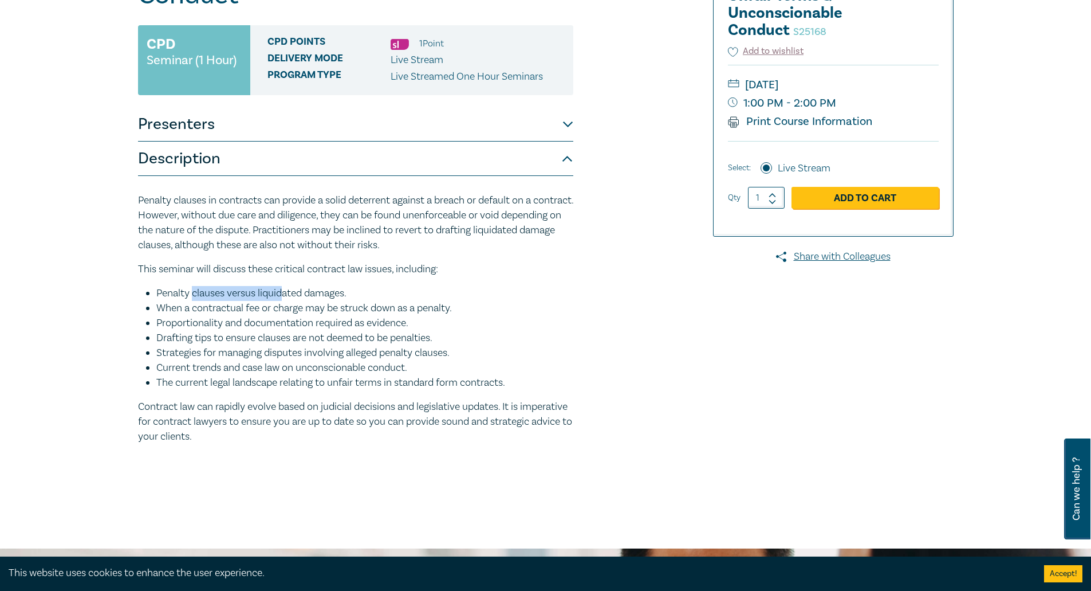
drag, startPoint x: 195, startPoint y: 290, endPoint x: 284, endPoint y: 298, distance: 89.1
click at [284, 298] on li "Penalty clauses versus liquidated damages." at bounding box center [364, 293] width 417 height 15
click at [269, 304] on li "When a contractual fee or charge may be struck down as a penalty." at bounding box center [364, 308] width 417 height 15
drag, startPoint x: 186, startPoint y: 305, endPoint x: 359, endPoint y: 309, distance: 173.0
click at [359, 309] on li "When a contractual fee or charge may be struck down as a penalty." at bounding box center [364, 308] width 417 height 15
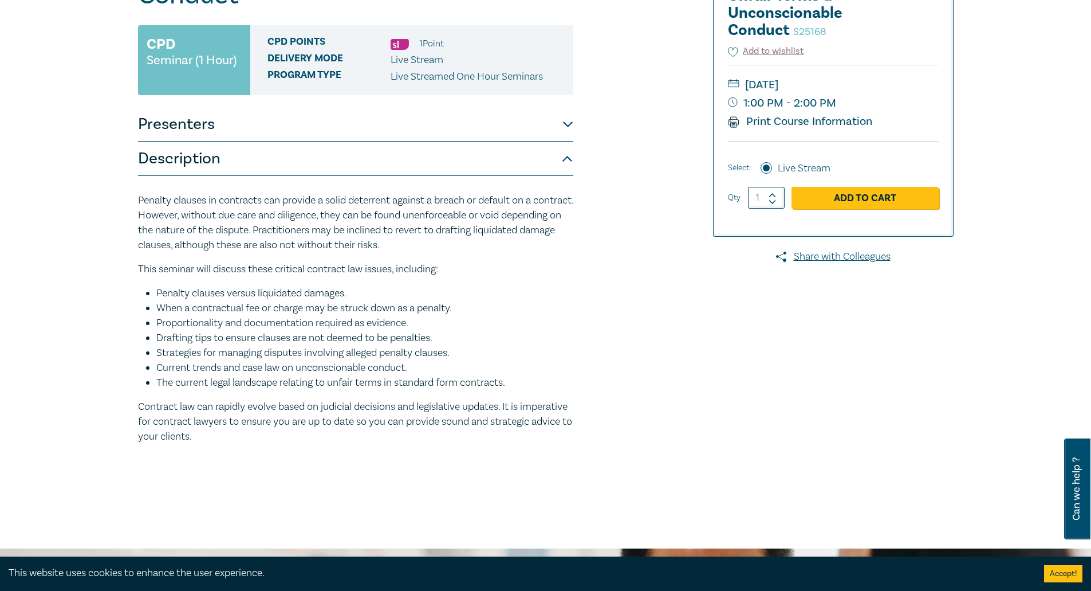
click at [253, 330] on li "Proportionality and documentation required as evidence." at bounding box center [364, 323] width 417 height 15
drag, startPoint x: 186, startPoint y: 324, endPoint x: 399, endPoint y: 324, distance: 213.1
click at [399, 324] on li "Proportionality and documentation required as evidence." at bounding box center [364, 323] width 417 height 15
drag, startPoint x: 276, startPoint y: 349, endPoint x: 210, endPoint y: 347, distance: 65.3
click at [268, 349] on li "Strategies for managing disputes involving alleged penalty clauses." at bounding box center [364, 352] width 417 height 15
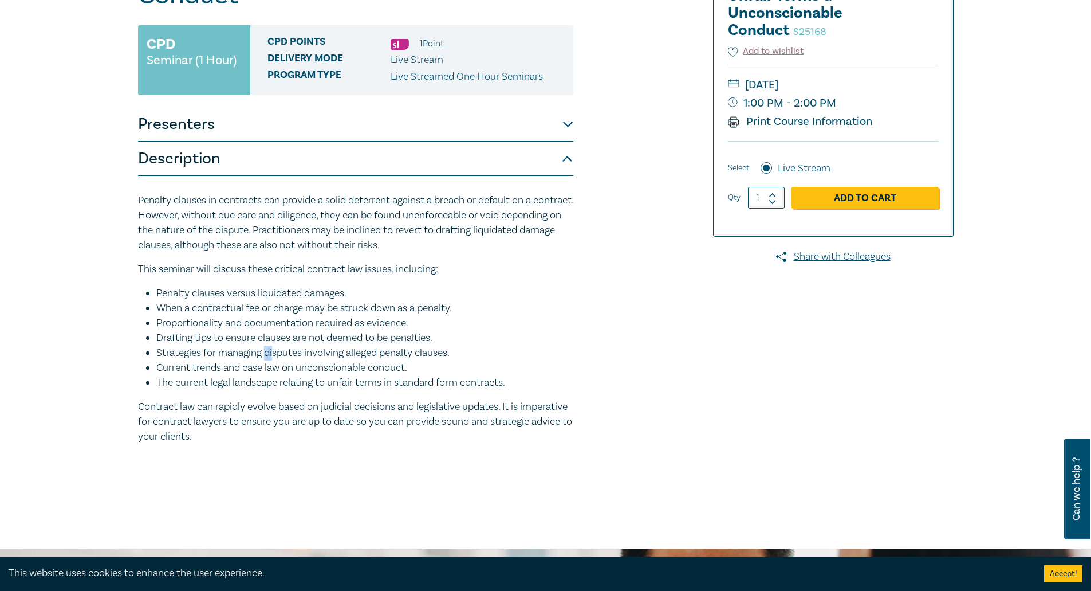
drag, startPoint x: 160, startPoint y: 338, endPoint x: 461, endPoint y: 336, distance: 301.3
click at [461, 336] on li "Drafting tips to ensure clauses are not deemed to be penalties." at bounding box center [364, 337] width 417 height 15
click at [453, 347] on li "Strategies for managing disputes involving alleged penalty clauses." at bounding box center [364, 352] width 417 height 15
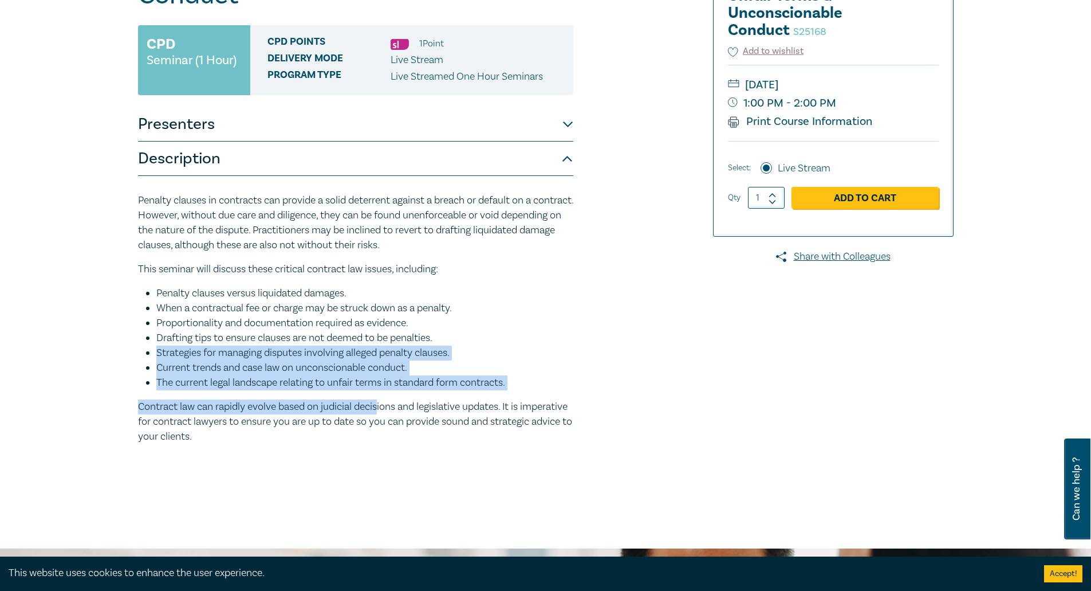
drag, startPoint x: 148, startPoint y: 352, endPoint x: 384, endPoint y: 404, distance: 241.0
click at [383, 403] on div "Penalty clauses in contracts can provide a solid deterrent against a breach or …" at bounding box center [355, 318] width 435 height 251
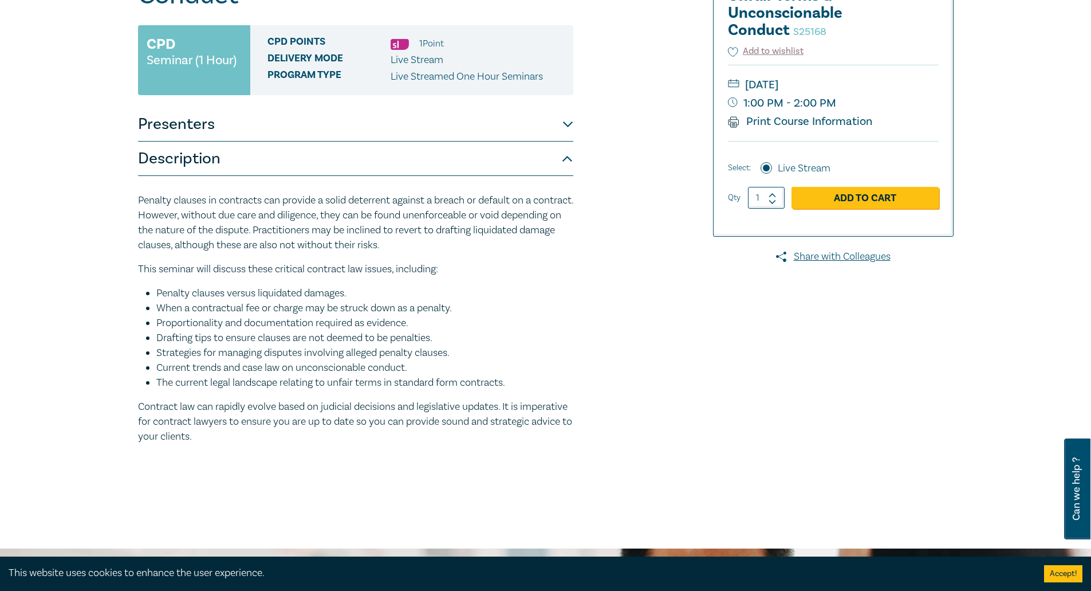
click at [377, 426] on p "Contract law can rapidly evolve based on judicial decisions and legislative upd…" at bounding box center [355, 421] width 435 height 45
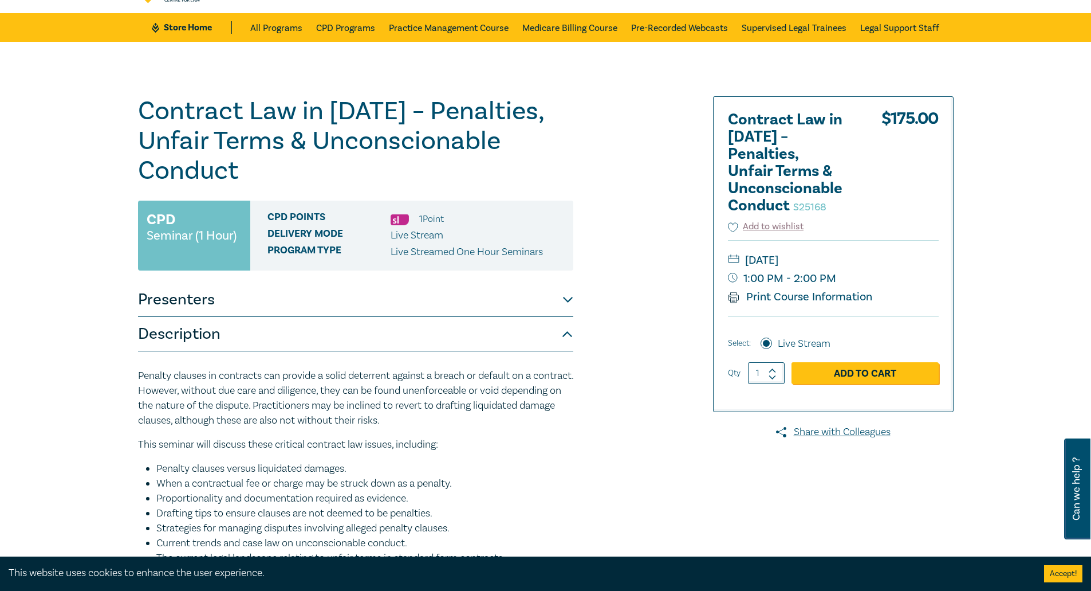
scroll to position [0, 0]
